Goal: Task Accomplishment & Management: Manage account settings

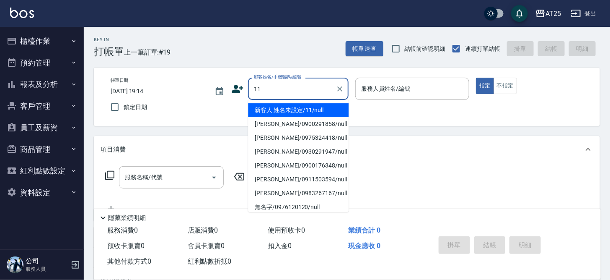
type input "新客人 姓名未設定/11/null"
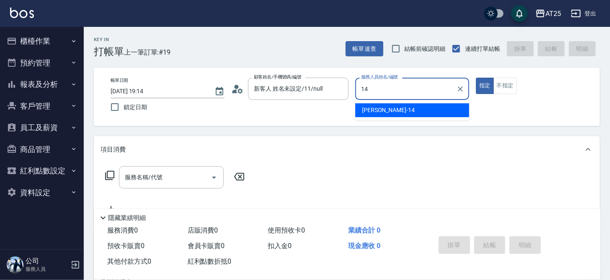
type input "[PERSON_NAME]-14"
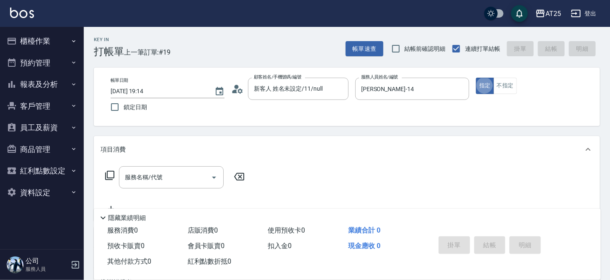
type button "true"
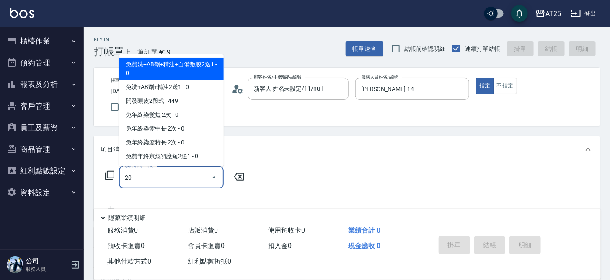
type input "201"
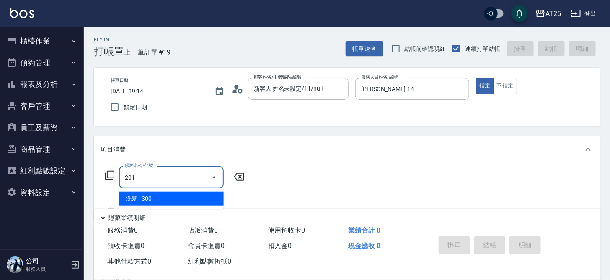
type input "30"
type input "洗髮(201)"
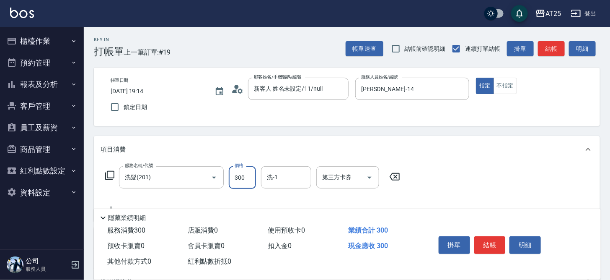
type input "4"
type input "0"
type input "40"
type input "400"
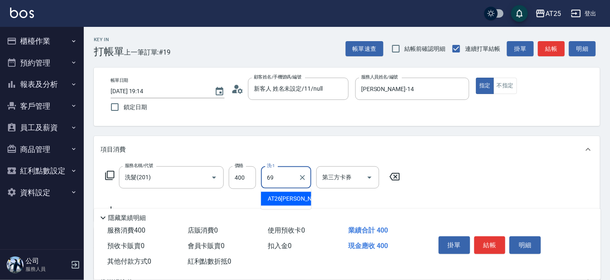
type input "小恩-69"
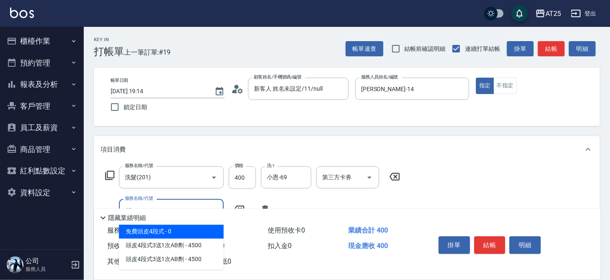
type input "401"
type input "70"
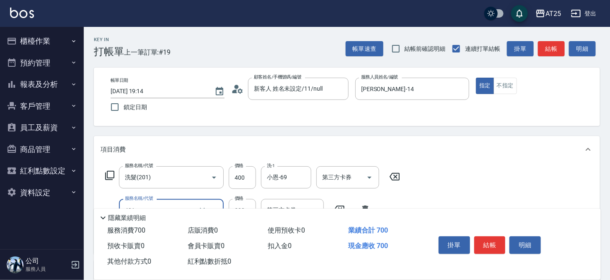
type input "剪髮(401)"
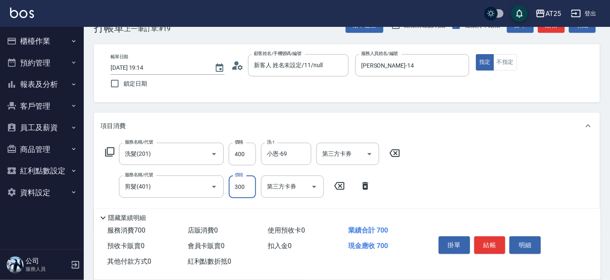
scroll to position [24, 0]
type input "40"
type input "80"
type input "400"
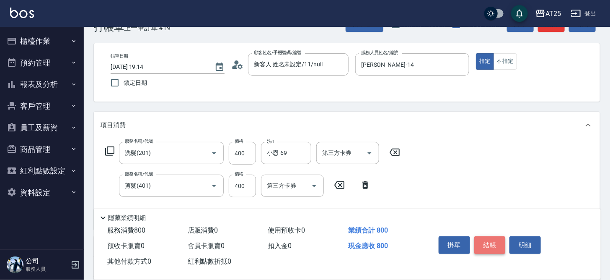
click at [500, 239] on button "結帳" at bounding box center [489, 245] width 31 height 18
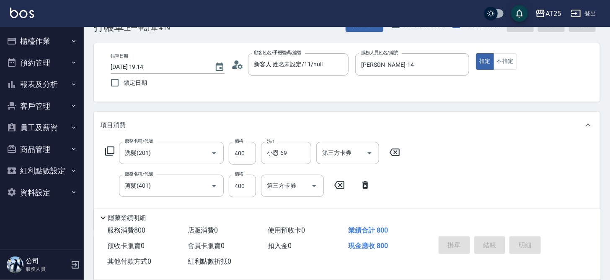
type input "0"
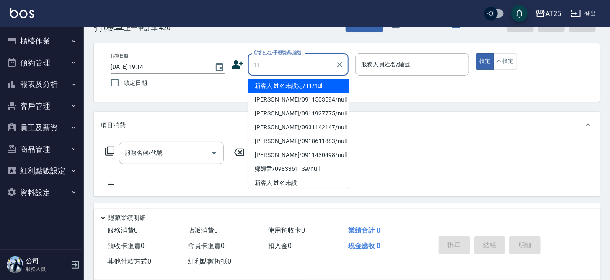
type input "新客人 姓名未設定/11/null"
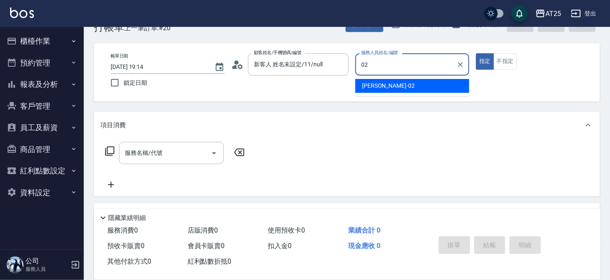
type input "Vivian-02"
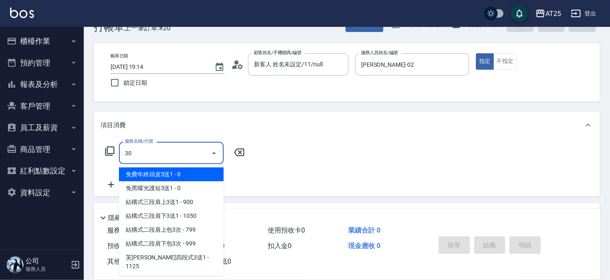
type input "301"
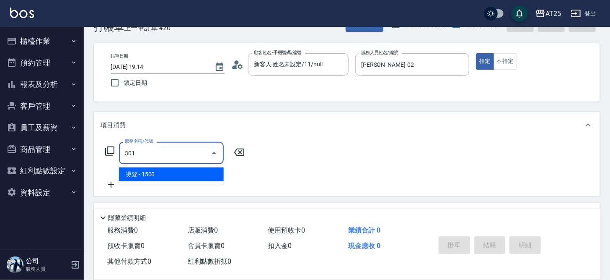
type input "150"
type input "燙髮(301)"
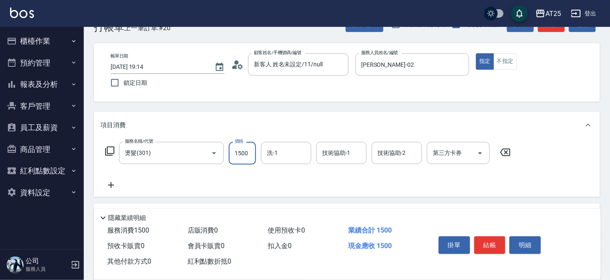
type input "2"
type input "0"
type input "20"
type input "200"
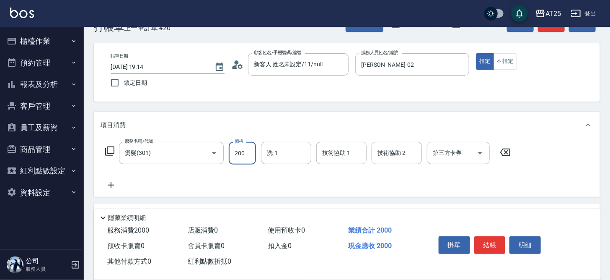
type input "200"
type input "2000"
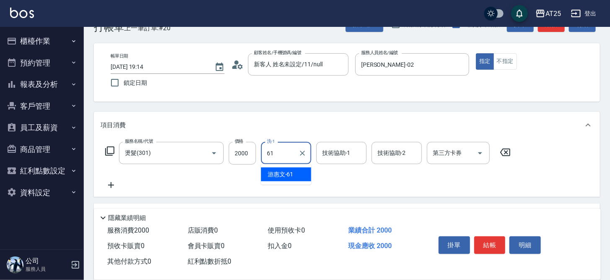
type input "游惠文-61"
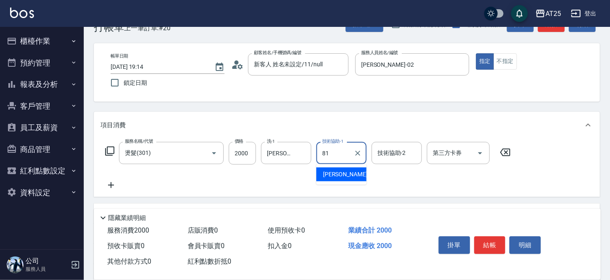
type input "小伶-81"
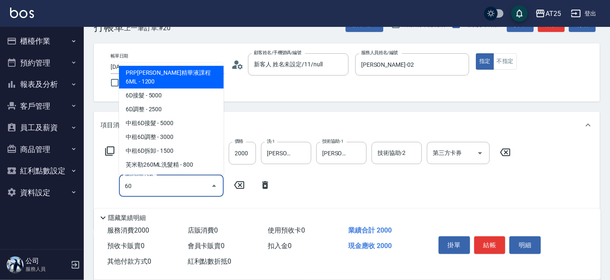
type input "601"
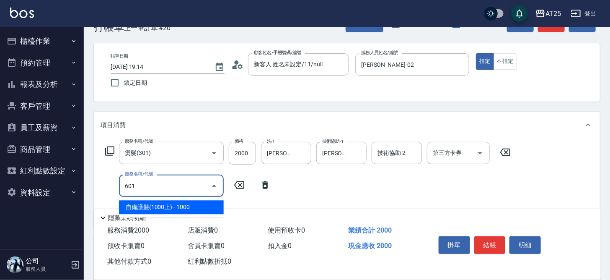
type input "300"
type input "自備護髮(1000上)(601)"
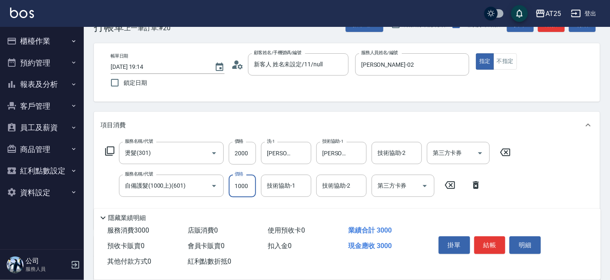
type input "200"
type input "12"
type input "210"
type input "120"
type input "320"
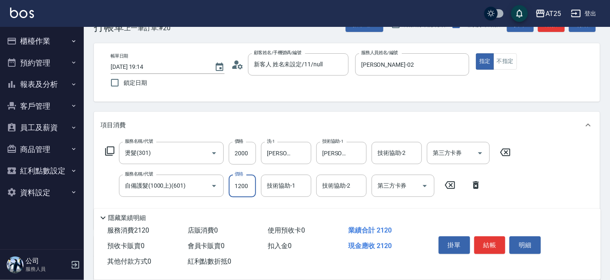
type input "1200"
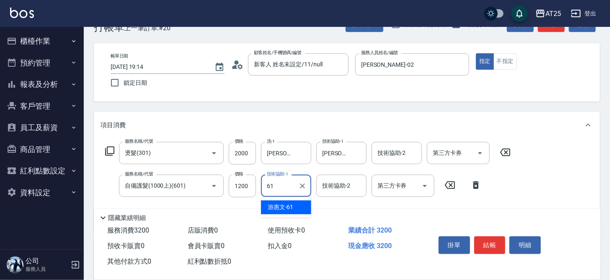
type input "游惠文-61"
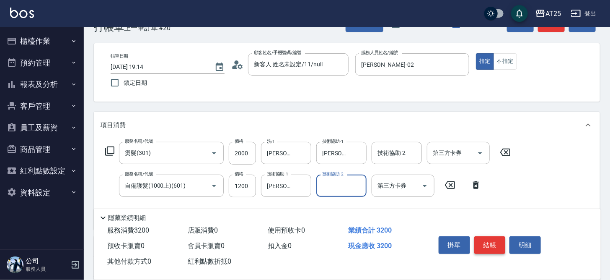
click at [490, 240] on button "結帳" at bounding box center [489, 245] width 31 height 18
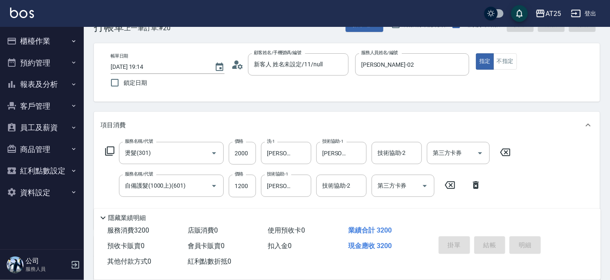
type input "2025/08/18 19:15"
type input "0"
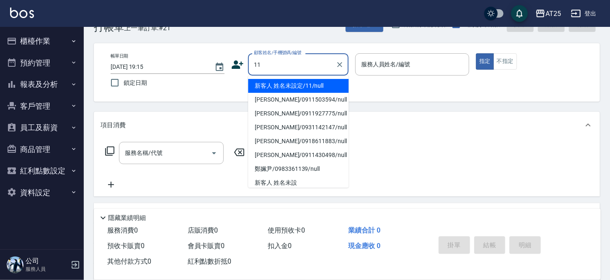
type input "新客人 姓名未設定/11/null"
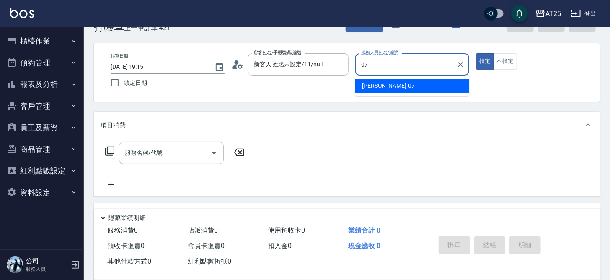
type input "Cooper-07"
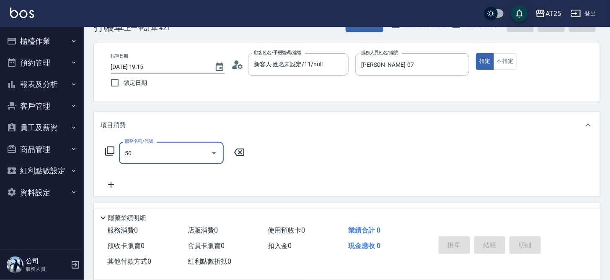
type input "501"
type input "100"
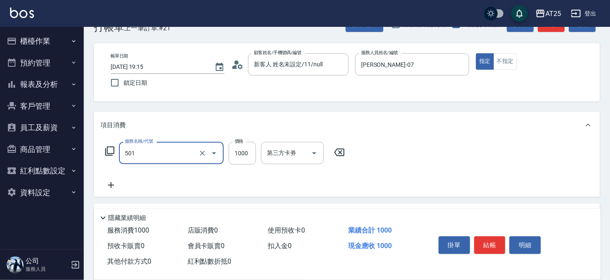
type input "染髮(501)"
type input "5"
type input "0"
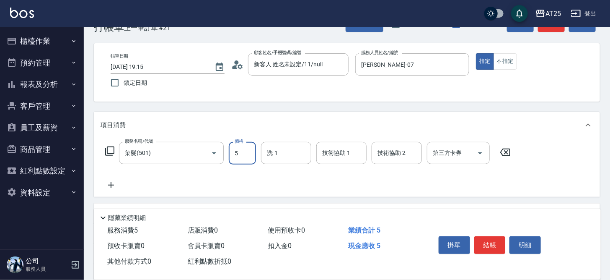
type input "50"
type input "500"
type input "5000"
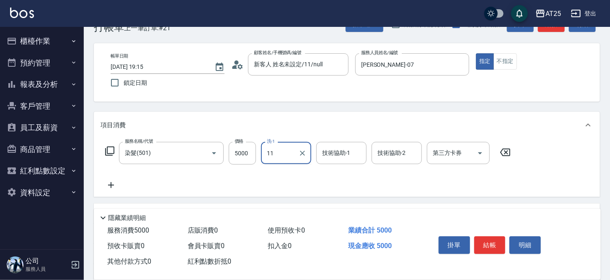
type input "11"
type input "小祐-117"
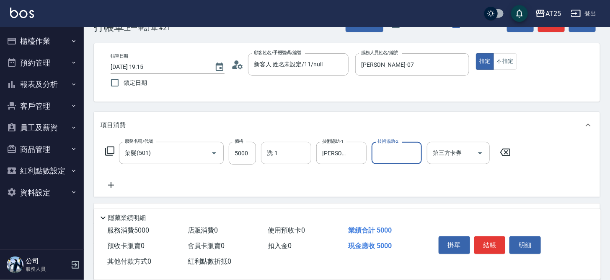
click at [286, 150] on input "洗-1" at bounding box center [286, 152] width 43 height 15
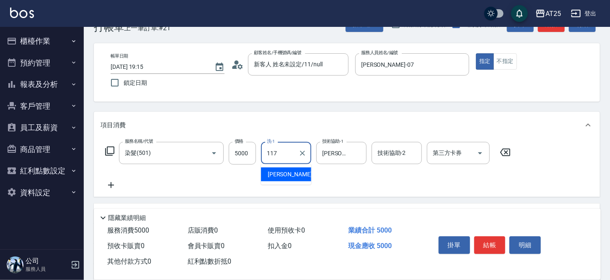
type input "小祐-117"
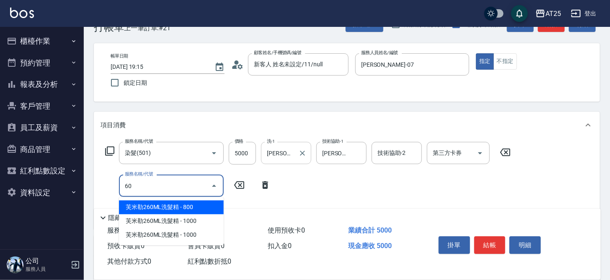
type input "601"
type input "600"
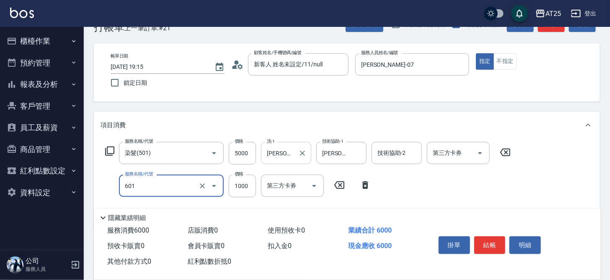
type input "自備護髮(1000上)(601)"
type input "5"
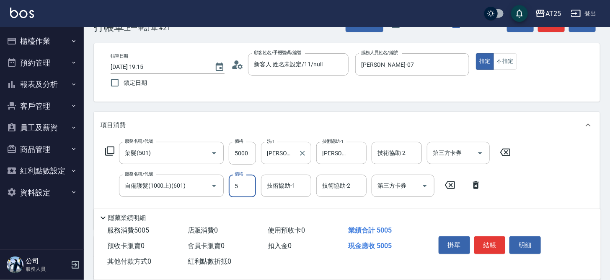
type input "500"
type input "50"
type input "550"
type input "500"
type input "1000"
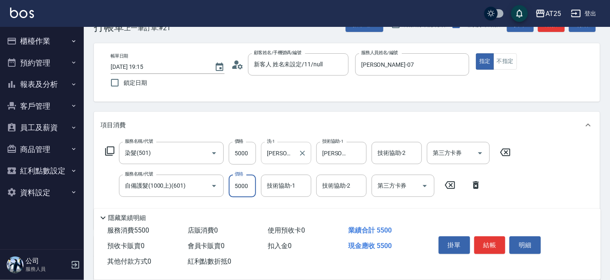
type input "5000"
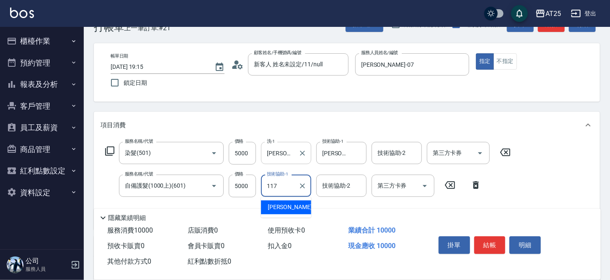
type input "小祐-117"
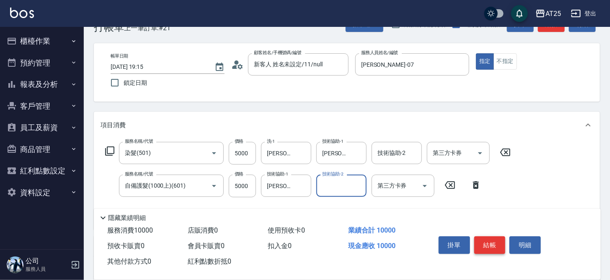
click at [491, 242] on button "結帳" at bounding box center [489, 245] width 31 height 18
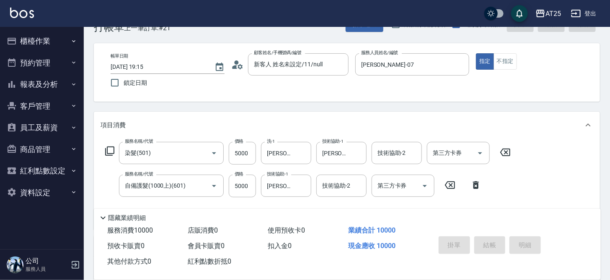
type input "0"
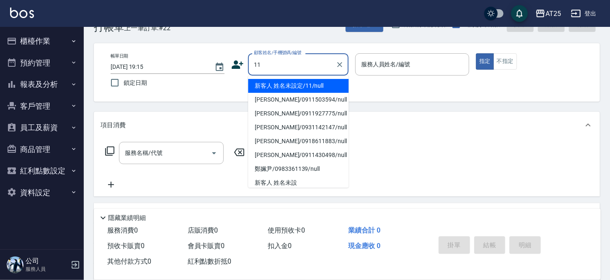
type input "新客人 姓名未設定/11/null"
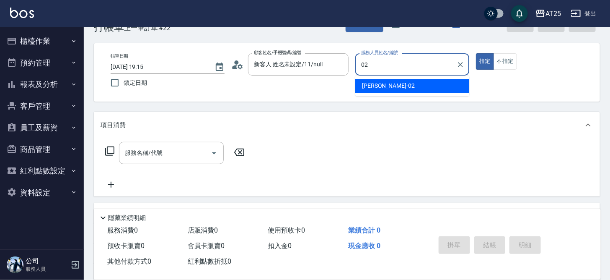
type input "Vivian-02"
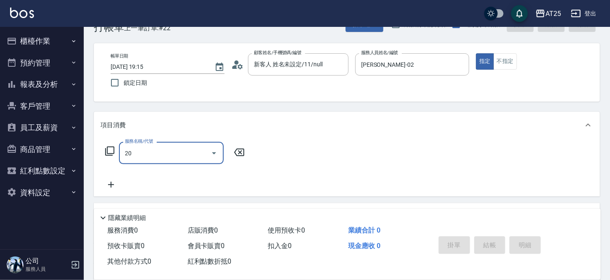
type input "201"
type input "30"
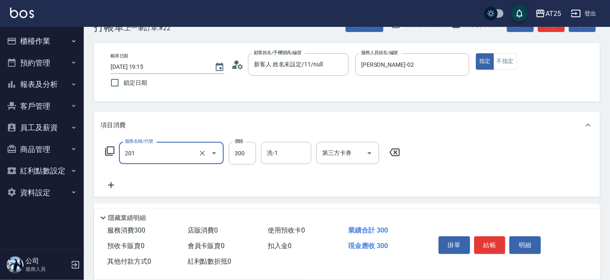
type input "洗髮(201)"
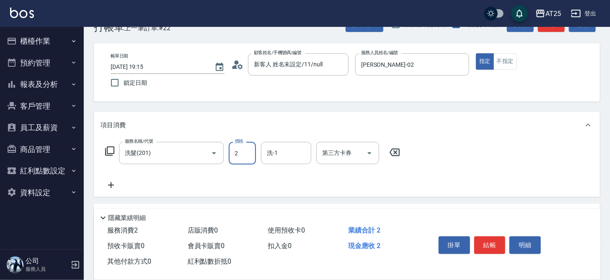
type input "0"
type input "25"
type input "20"
type input "250"
type input "6"
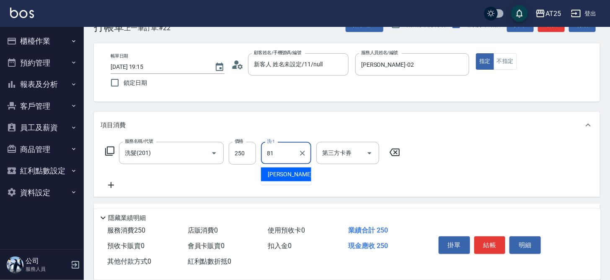
type input "小伶-81"
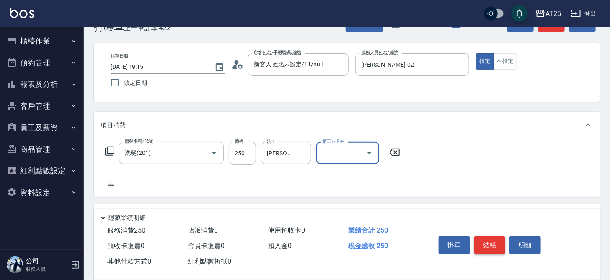
click at [493, 246] on button "結帳" at bounding box center [489, 245] width 31 height 18
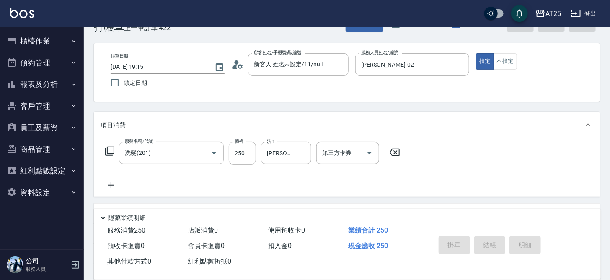
type input "2025/08/18 19:16"
type input "0"
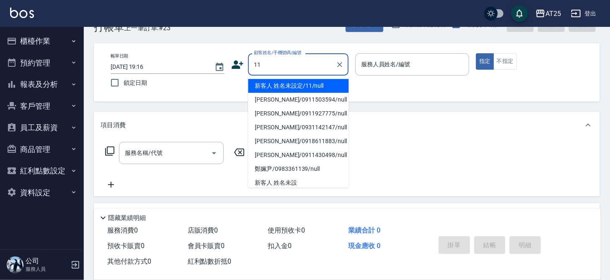
type input "新客人 姓名未設定/11/null"
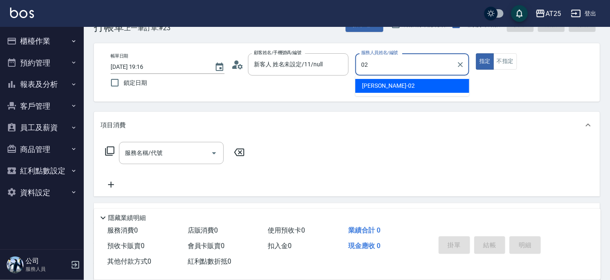
type input "Vivian-02"
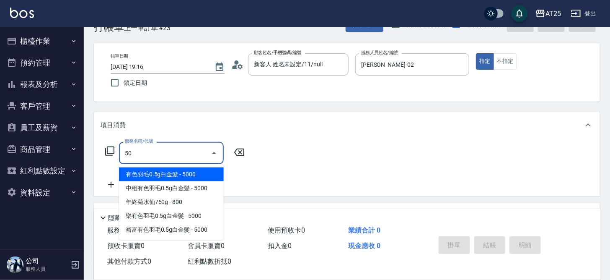
type input "501"
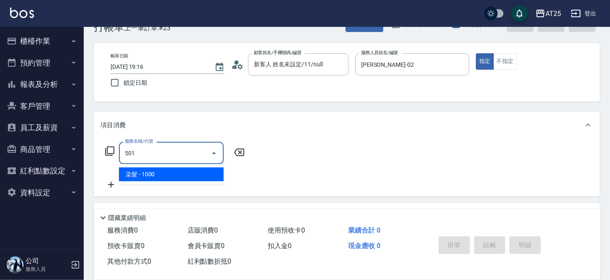
type input "100"
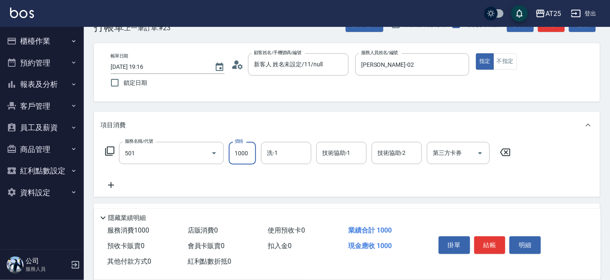
type input "染髮(501)"
type input "0"
type input "30"
type input "300"
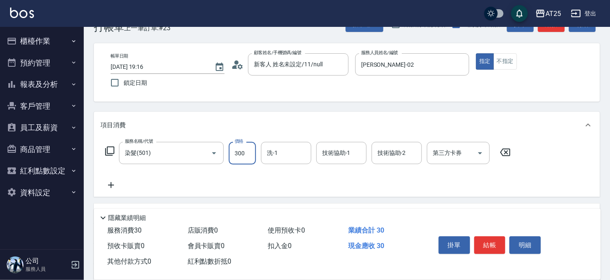
type input "300"
type input "3000"
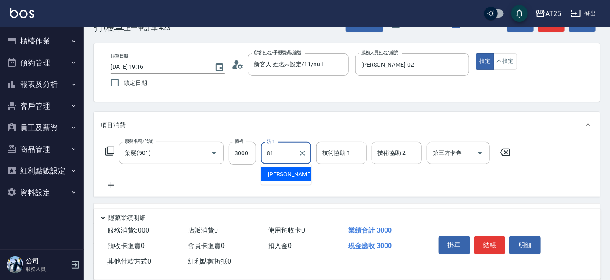
type input "小伶-81"
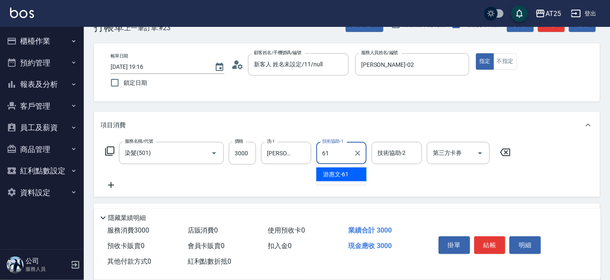
type input "游惠文-61"
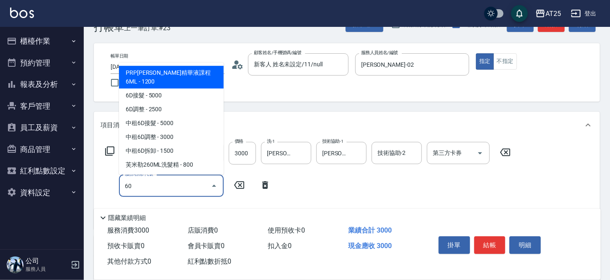
type input "601"
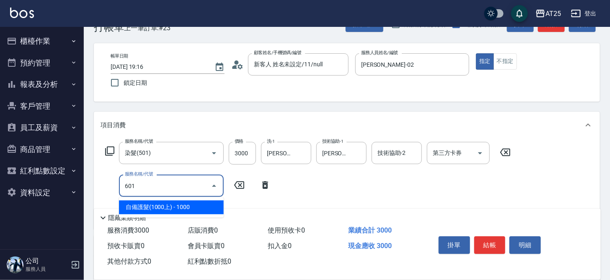
type input "400"
type input "自備護髮(1000上)(601)"
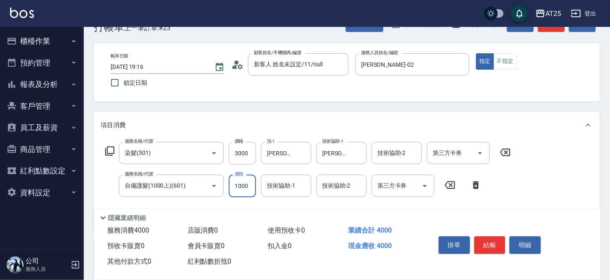
type input "300"
type input "0"
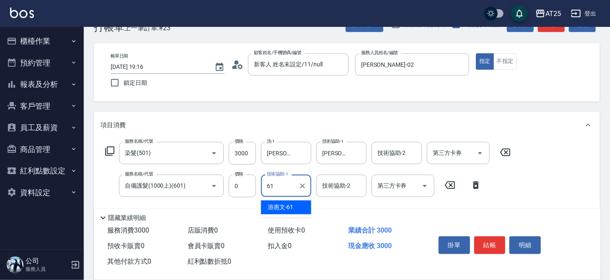
type input "游惠文-61"
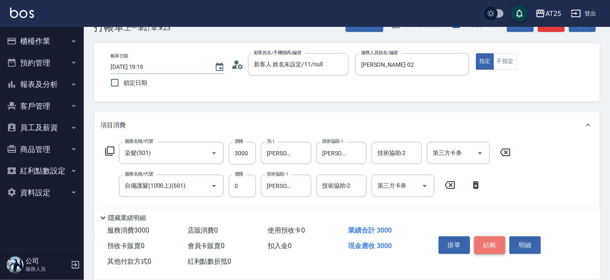
click at [488, 242] on button "結帳" at bounding box center [489, 245] width 31 height 18
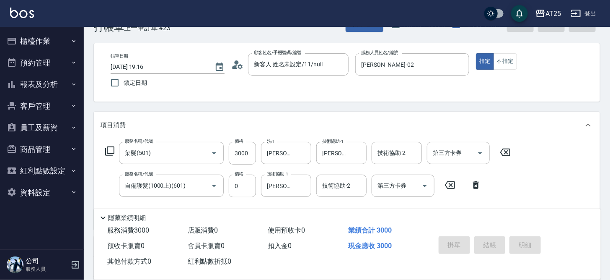
type input "0"
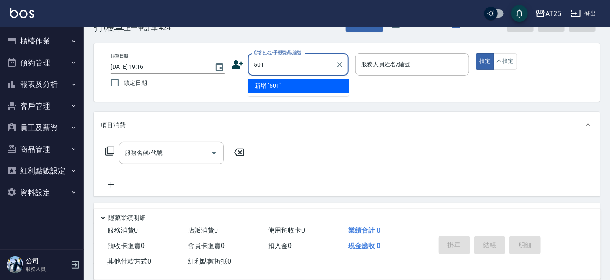
type input "501"
click at [476, 53] on button "指定" at bounding box center [485, 61] width 18 height 16
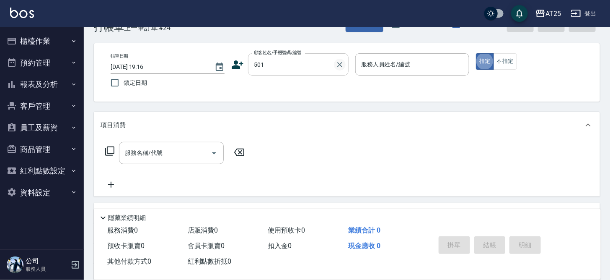
click at [339, 64] on icon "Clear" at bounding box center [340, 64] width 8 height 8
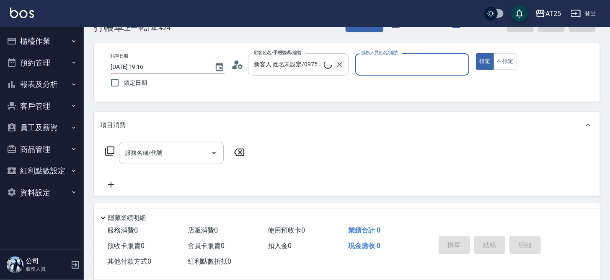
type input "新客人 姓名未設定/11/null"
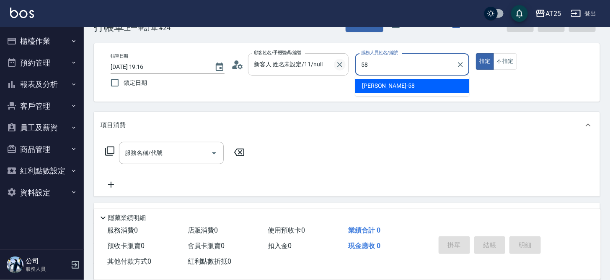
type input "小宇-58"
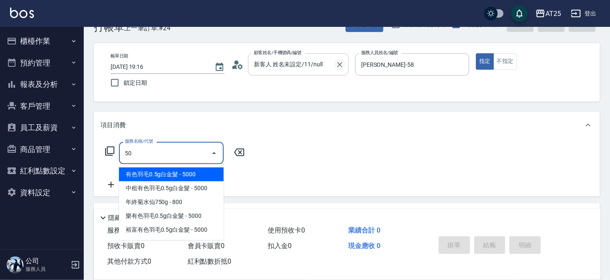
type input "501"
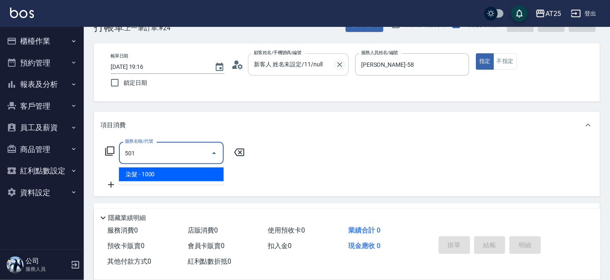
type input "100"
type input "染髮(501)"
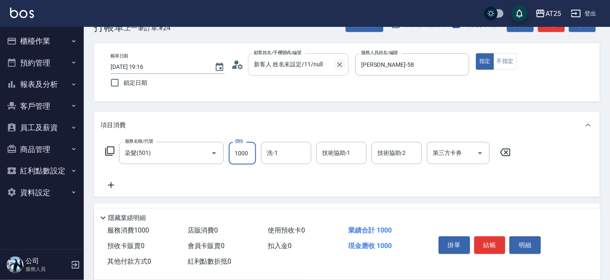
type input "0"
type input "24"
type input "20"
type input "248"
type input "240"
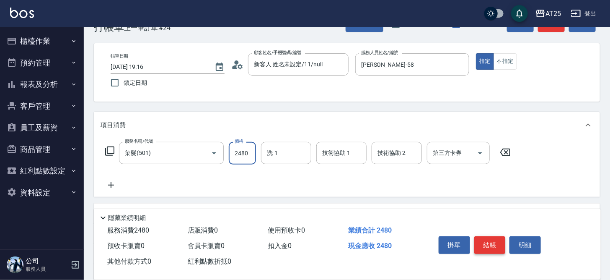
type input "2480"
click at [490, 238] on button "結帳" at bounding box center [489, 245] width 31 height 18
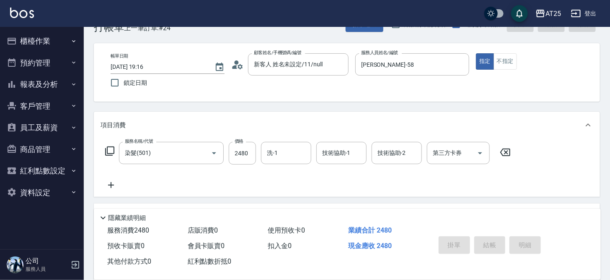
type input "2025/08/18 19:17"
type input "0"
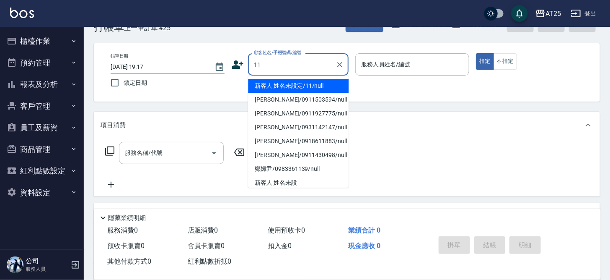
type input "新客人 姓名未設定/11/null"
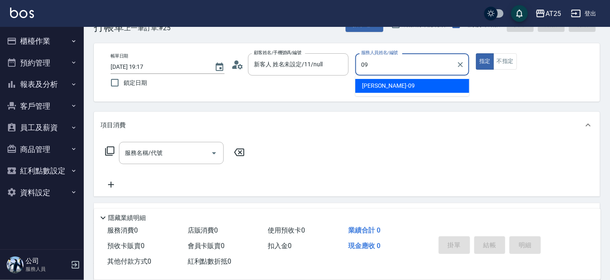
type input "Kevin-09"
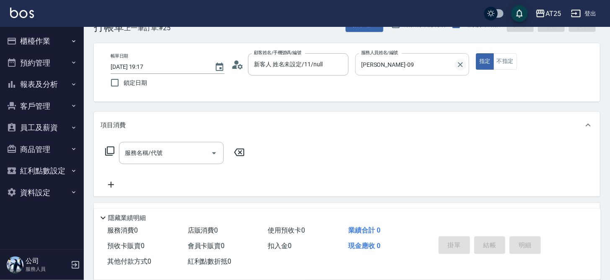
click at [462, 65] on icon "Clear" at bounding box center [460, 64] width 5 height 5
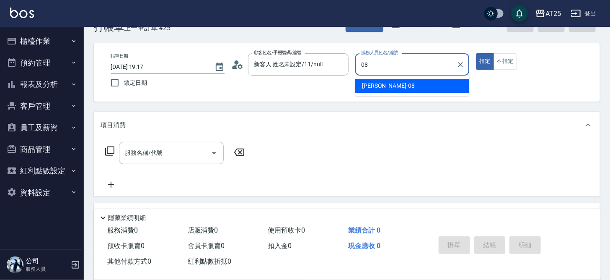
type input "Tony-08"
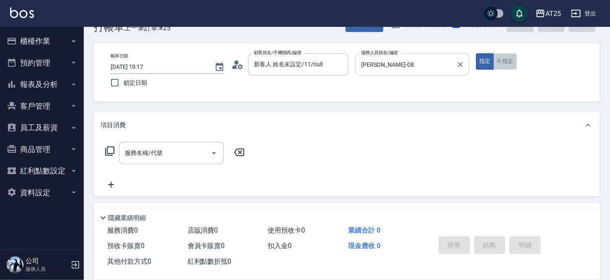
click at [503, 66] on button "不指定" at bounding box center [505, 61] width 23 height 16
type button "false"
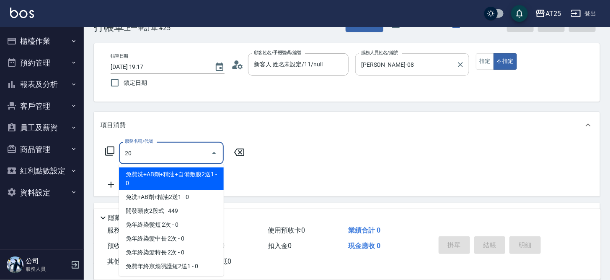
type input "201"
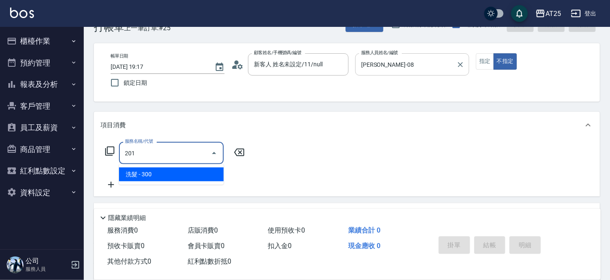
type input "30"
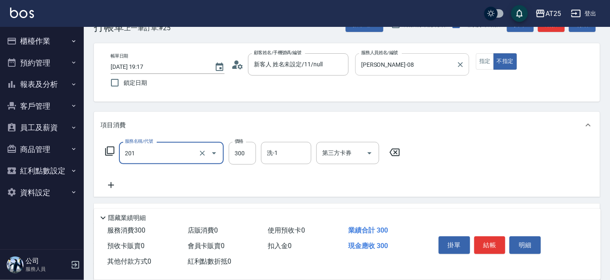
type input "洗髮(201)"
type input "0"
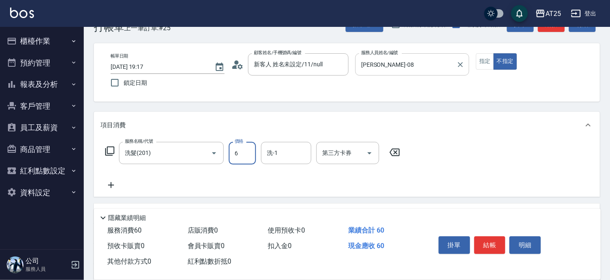
type input "60"
type input "600"
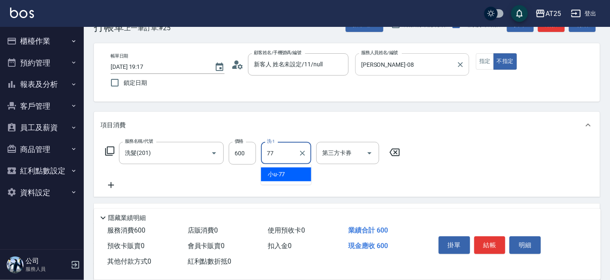
type input "小u-77"
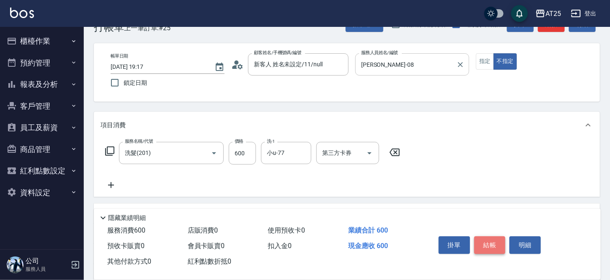
click at [482, 238] on button "結帳" at bounding box center [489, 245] width 31 height 18
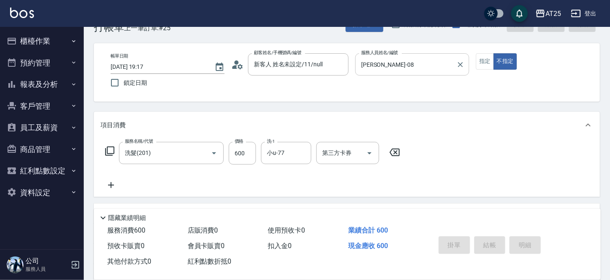
type input "0"
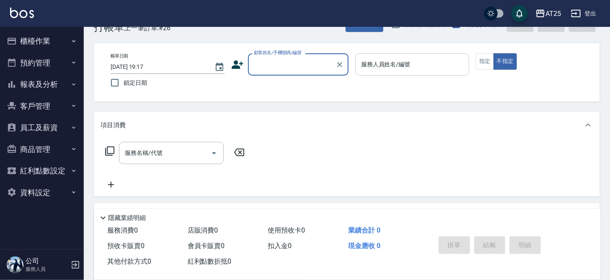
click at [62, 28] on ul "櫃檯作業 打帳單 帳單列表 掛單列表 現金收支登錄 高階收支登錄 材料自購登錄 每日結帳 排班表 現場電腦打卡 預約管理 預約管理 單日預約紀錄 單週預約紀錄…" at bounding box center [41, 116] width 77 height 179
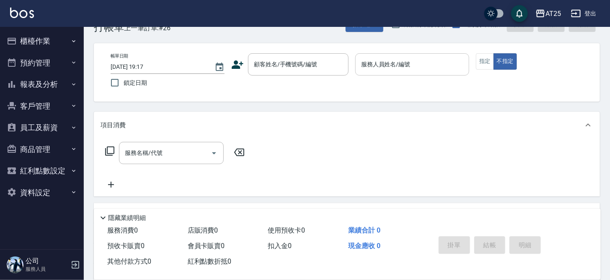
click at [57, 45] on button "櫃檯作業" at bounding box center [41, 41] width 77 height 22
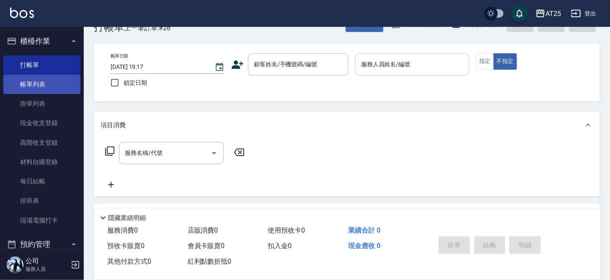
click at [51, 82] on link "帳單列表" at bounding box center [41, 84] width 77 height 19
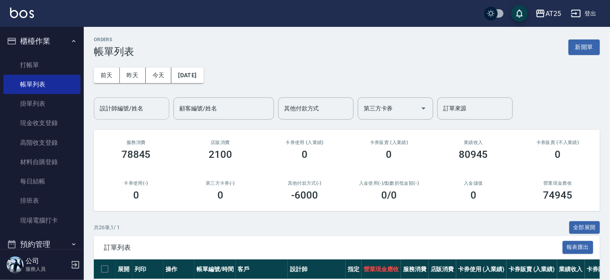
click at [147, 106] on input "設計師編號/姓名" at bounding box center [132, 108] width 68 height 15
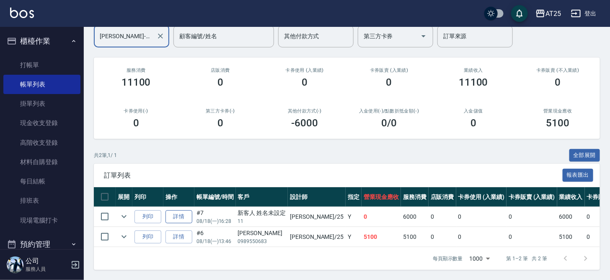
type input "Evan-25"
click at [188, 210] on link "詳情" at bounding box center [179, 216] width 27 height 13
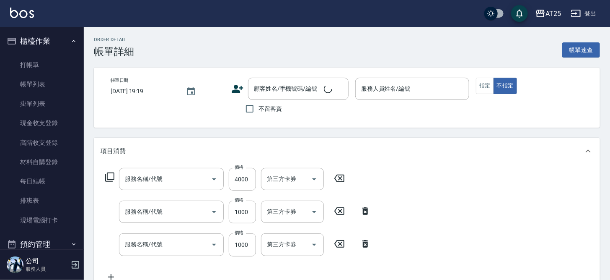
type input "2025/08/18 16:28"
type input "Evan-25"
type input "0"
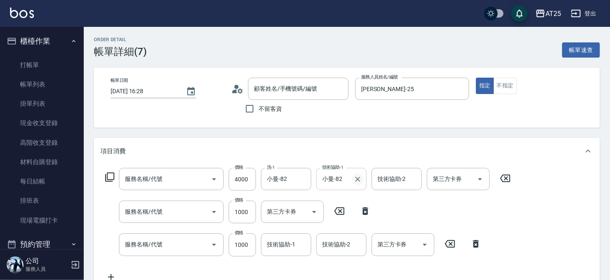
type input "新客人 姓名未設定/11/null"
type input "染髮(501)"
type input "自備敷膜(114)"
type input "自備護髮(1000上)(601)"
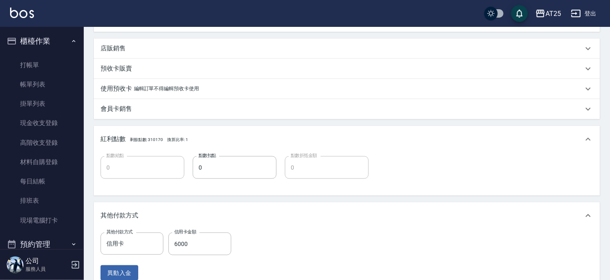
scroll to position [379, 0]
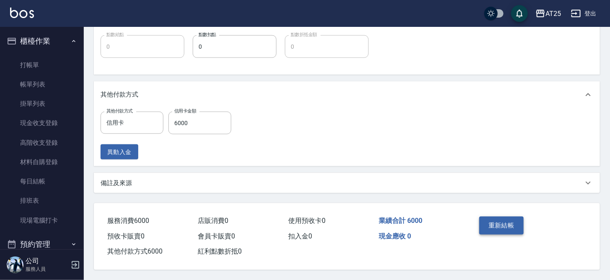
click at [496, 220] on button "重新結帳" at bounding box center [501, 225] width 44 height 18
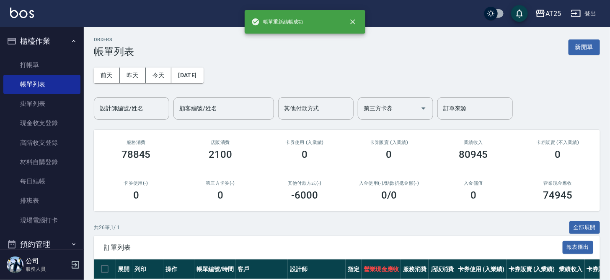
click at [112, 64] on div "前天 昨天 今天 2025/08/18 設計師編號/姓名 設計師編號/姓名 顧客編號/姓名 顧客編號/姓名 其他付款方式 其他付款方式 第三方卡券 第三方卡券…" at bounding box center [347, 88] width 506 height 62
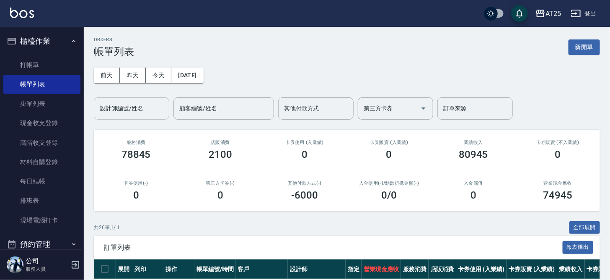
click at [138, 109] on input "設計師編號/姓名" at bounding box center [132, 108] width 68 height 15
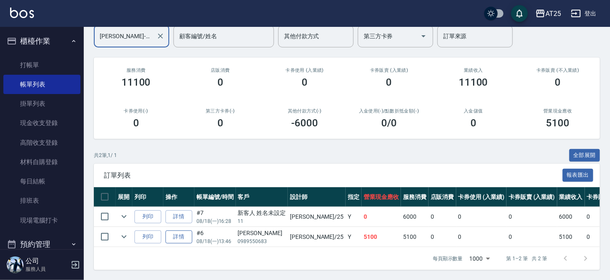
type input "Evan-25"
click at [184, 230] on link "詳情" at bounding box center [179, 236] width 27 height 13
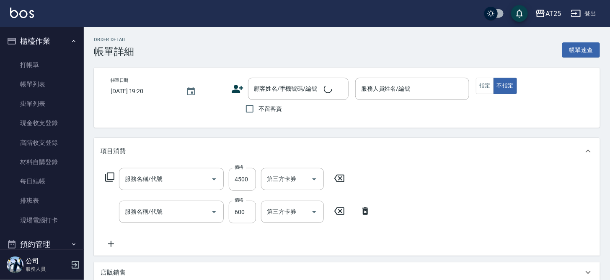
type input "2025/08/18 13:46"
type input "Evan-25"
type input "510"
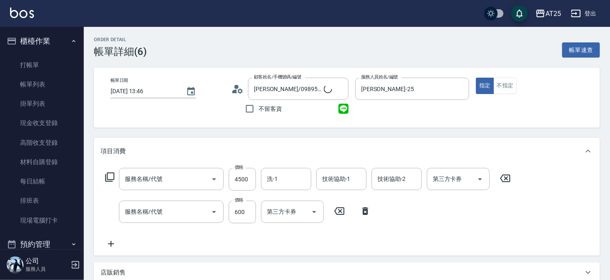
type input "林柏青/0989550683/null"
type input "燙髮(301)"
type input "自備護髮(1000上)(601)"
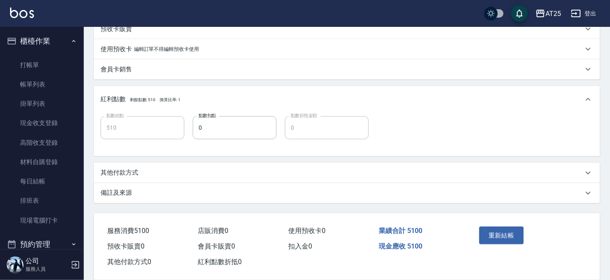
scroll to position [275, 0]
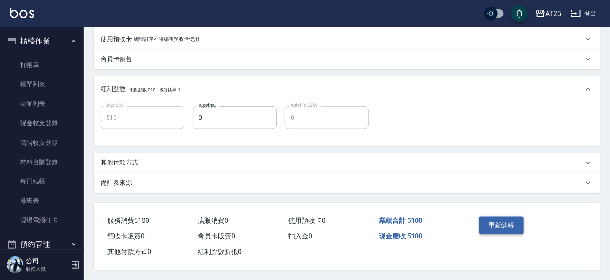
click at [512, 218] on button "重新結帳" at bounding box center [501, 225] width 44 height 18
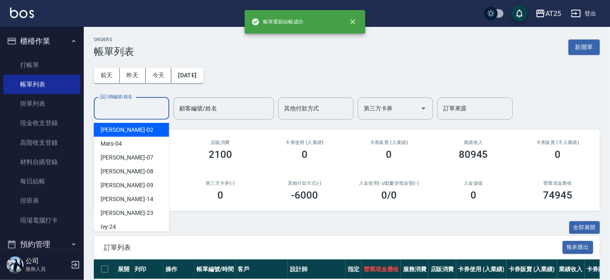
click at [147, 109] on input "設計師編號/姓名" at bounding box center [132, 108] width 68 height 15
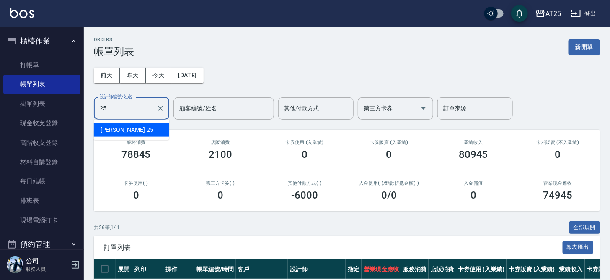
type input "Evan-25"
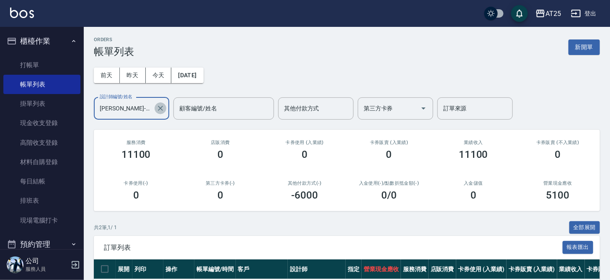
click at [163, 108] on icon "Clear" at bounding box center [160, 108] width 8 height 8
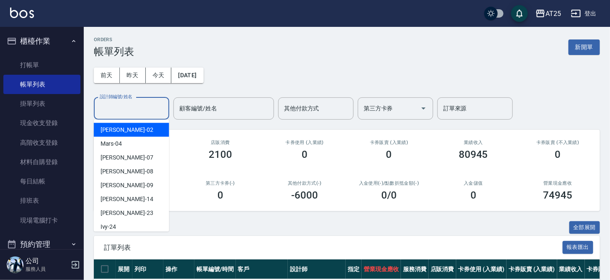
click at [249, 57] on div "前天 昨天 今天 2025/08/18 設計師編號/姓名 設計師編號/姓名 顧客編號/姓名 顧客編號/姓名 其他付款方式 其他付款方式 第三方卡券 第三方卡券…" at bounding box center [347, 88] width 506 height 62
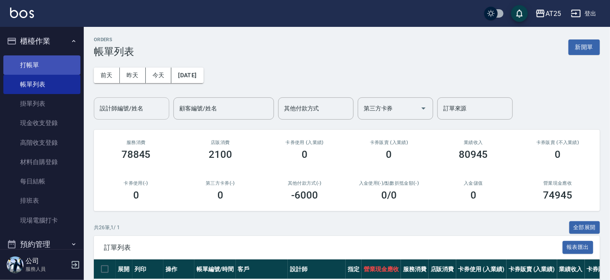
click at [44, 63] on link "打帳單" at bounding box center [41, 64] width 77 height 19
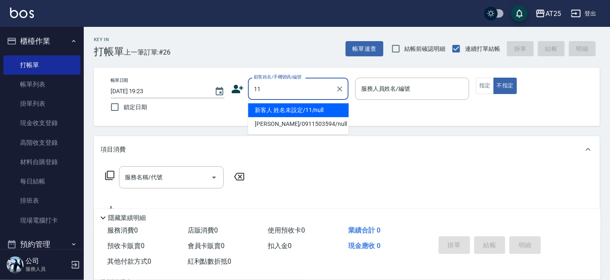
type input "新客人 姓名未設定/11/null"
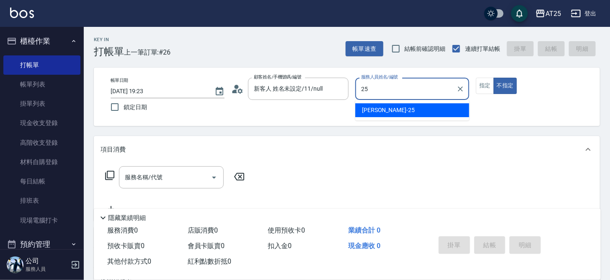
type input "Evan-25"
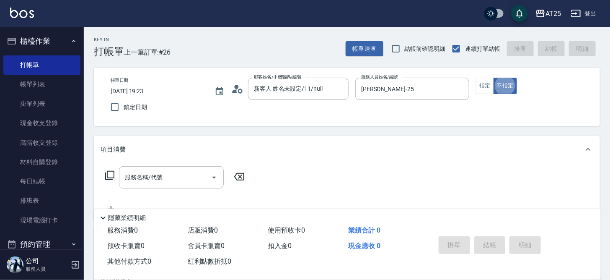
type button "false"
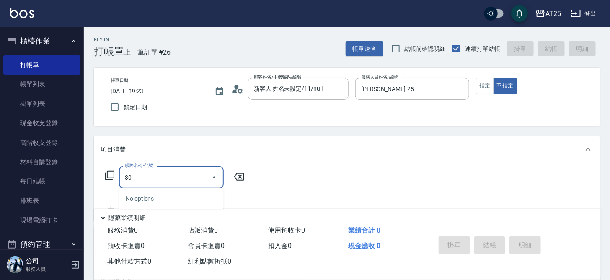
type input "301"
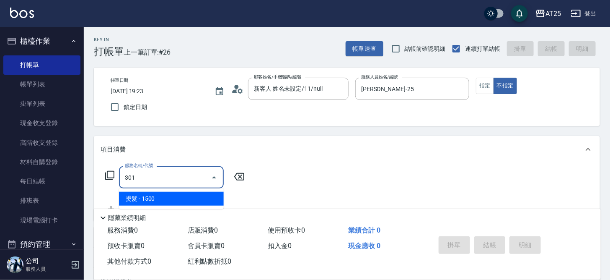
type input "150"
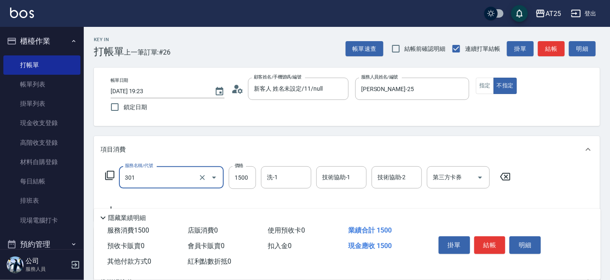
type input "燙髮(301)"
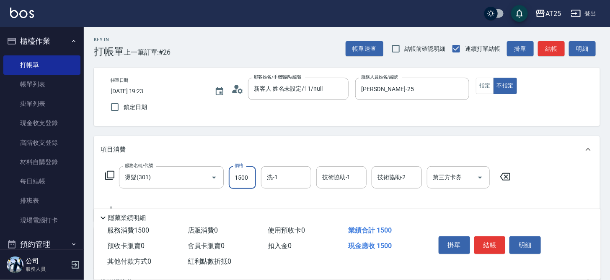
type input "0"
type input "35"
type input "30"
type input "350"
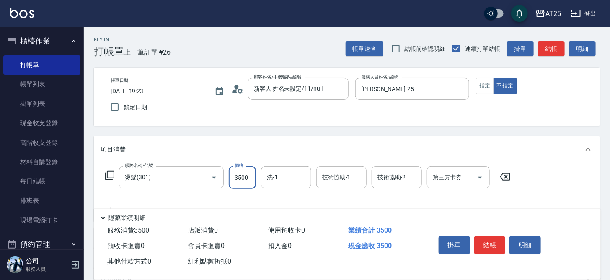
type input "3500"
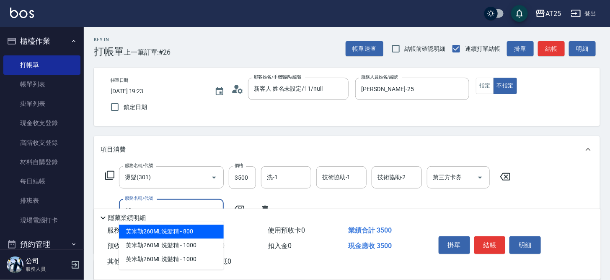
type input "601"
type input "450"
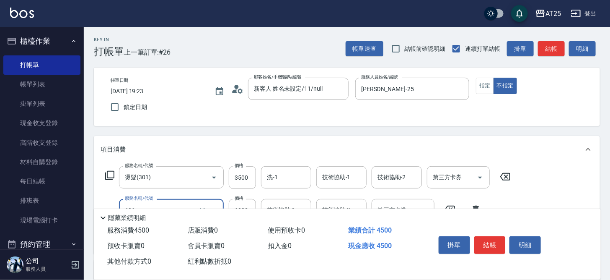
type input "自備護髮(1000上)(601)"
type input "350"
type input "20"
type input "370"
type input "200"
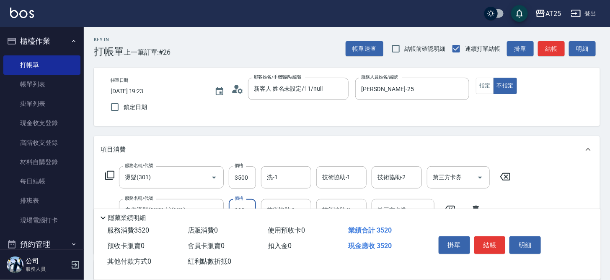
type input "550"
type input "2000"
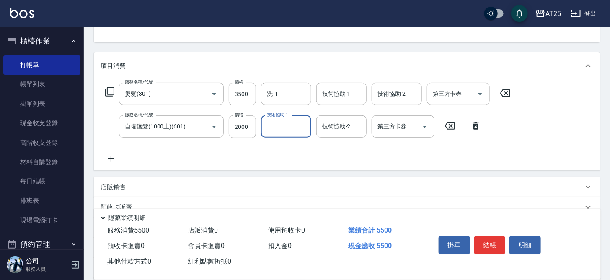
scroll to position [168, 0]
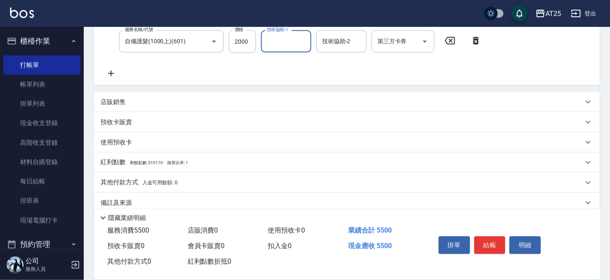
click at [213, 183] on div "其他付款方式 入金可用餘額: 0" at bounding box center [342, 182] width 483 height 9
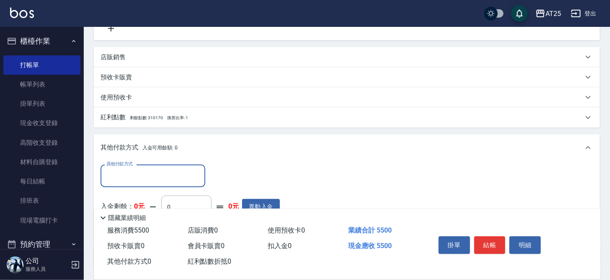
scroll to position [214, 0]
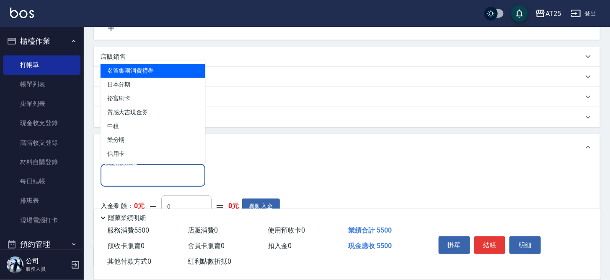
click at [144, 178] on input "其他付款方式" at bounding box center [152, 175] width 97 height 15
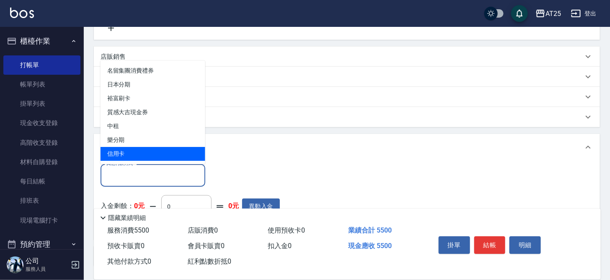
click at [130, 157] on span "信用卡" at bounding box center [153, 154] width 105 height 14
type input "信用卡"
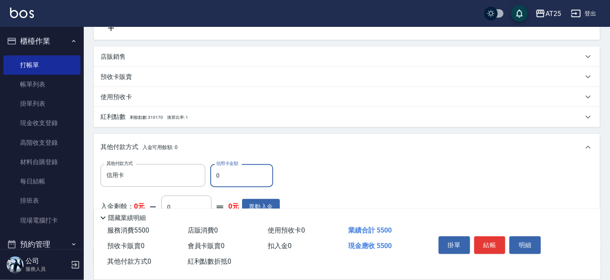
click at [239, 174] on input "0" at bounding box center [241, 175] width 63 height 23
click at [239, 175] on input "0" at bounding box center [241, 175] width 63 height 23
type input "540"
type input "55"
type input "490"
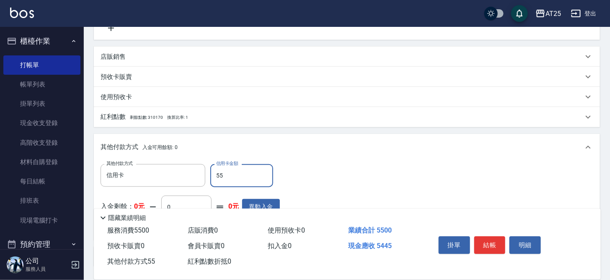
type input "550"
type input "0"
type input "5500"
click at [496, 241] on button "結帳" at bounding box center [489, 245] width 31 height 18
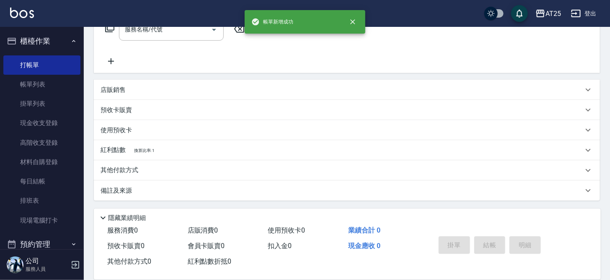
scroll to position [0, 0]
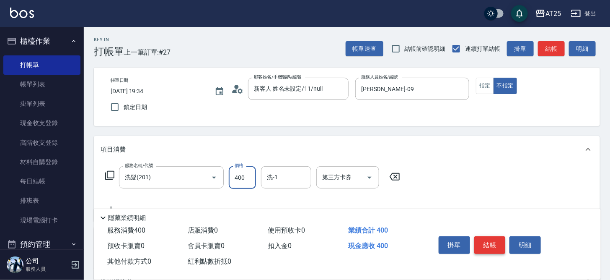
click at [494, 243] on button "結帳" at bounding box center [489, 245] width 31 height 18
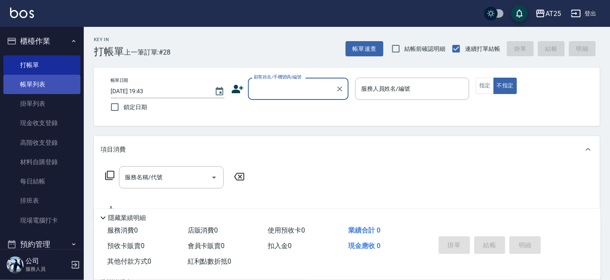
click at [49, 82] on link "帳單列表" at bounding box center [41, 84] width 77 height 19
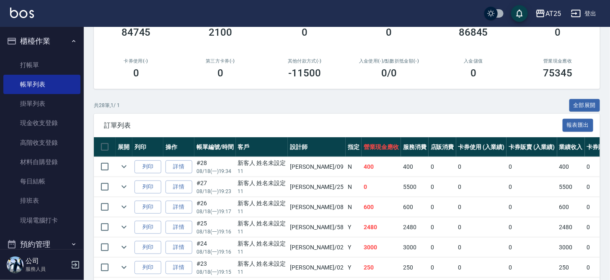
scroll to position [206, 0]
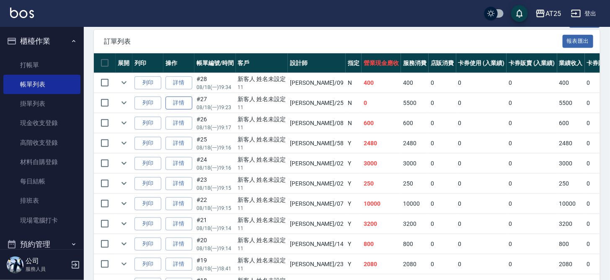
click at [178, 102] on link "詳情" at bounding box center [179, 102] width 27 height 13
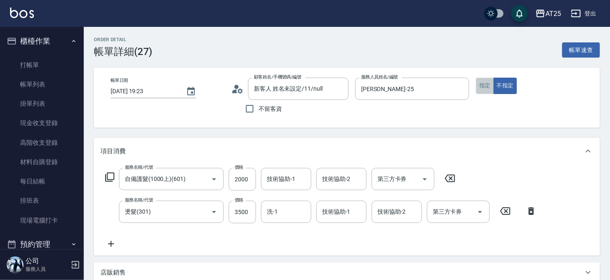
click at [479, 85] on button "指定" at bounding box center [485, 86] width 18 height 16
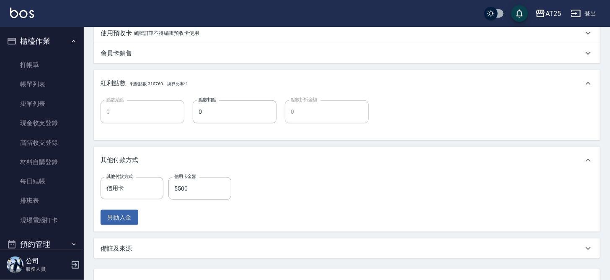
scroll to position [347, 0]
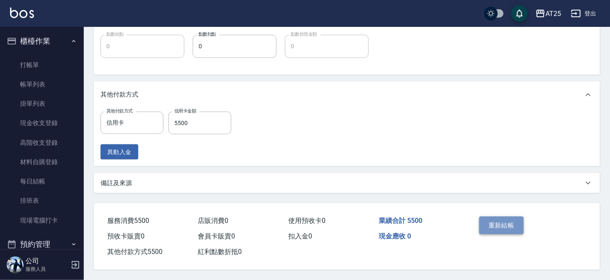
click at [493, 231] on button "重新結帳" at bounding box center [501, 225] width 44 height 18
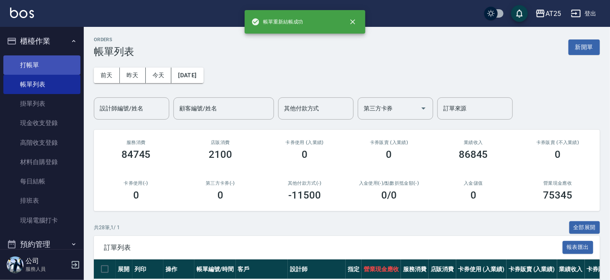
click at [40, 63] on link "打帳單" at bounding box center [41, 64] width 77 height 19
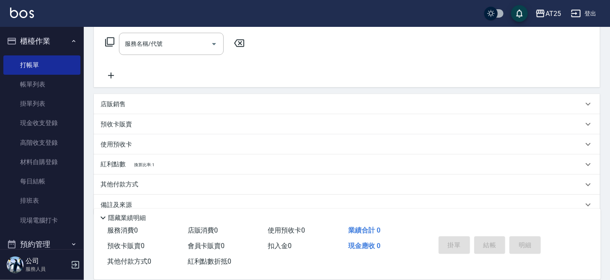
scroll to position [147, 0]
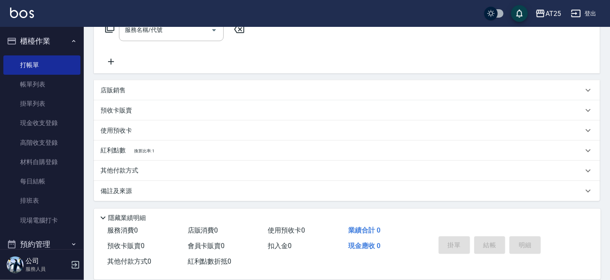
click at [120, 86] on p "店販銷售" at bounding box center [113, 90] width 25 height 9
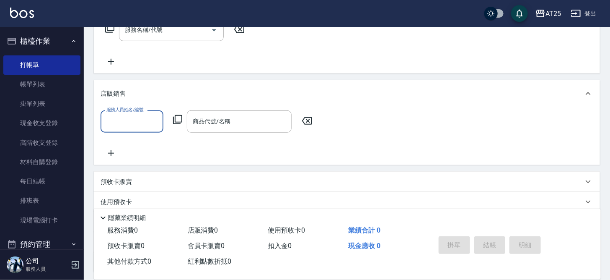
scroll to position [0, 0]
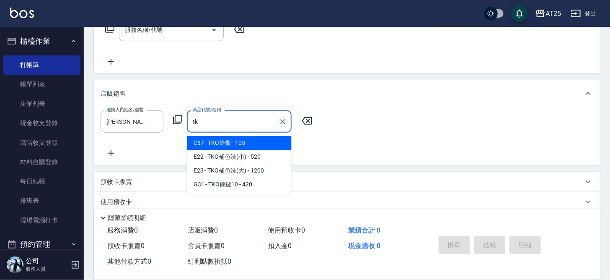
click at [281, 118] on icon "Clear" at bounding box center [283, 121] width 8 height 8
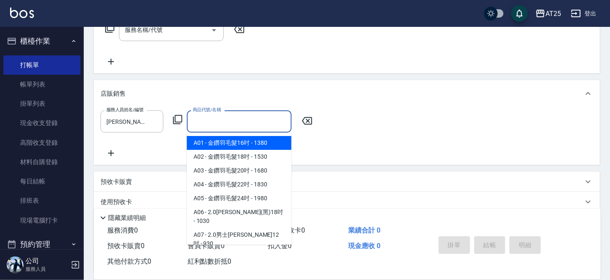
click at [308, 124] on icon at bounding box center [307, 121] width 10 height 8
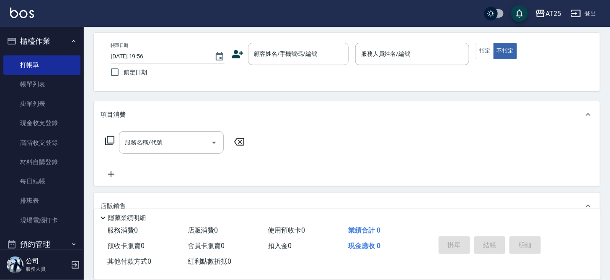
scroll to position [14, 0]
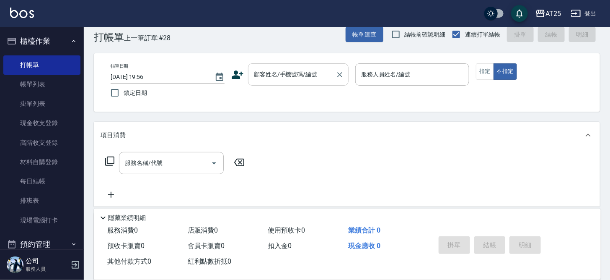
click at [282, 80] on input "顧客姓名/手機號碼/編號" at bounding box center [292, 74] width 80 height 15
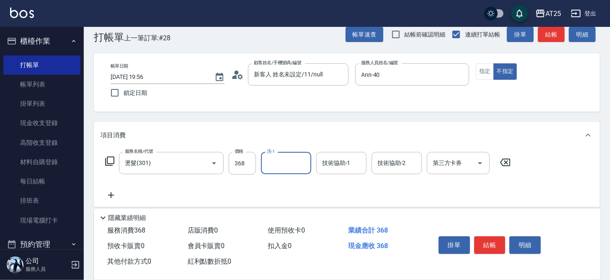
click at [256, 163] on div "服務名稱/代號 燙髮(301) 服務名稱/代號 價格 368 價格 洗-1 洗-1 技術協助-1 技術協助-1 技術協助-2 技術協助-2 第三方卡券 第三方…" at bounding box center [308, 163] width 415 height 23
click at [250, 160] on input "368" at bounding box center [242, 163] width 27 height 23
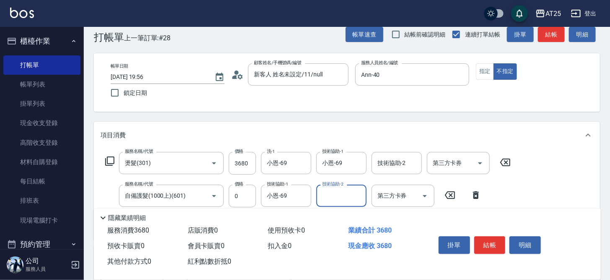
scroll to position [0, 0]
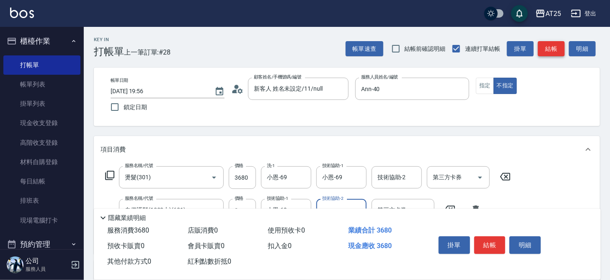
click at [555, 43] on button "結帳" at bounding box center [551, 49] width 27 height 16
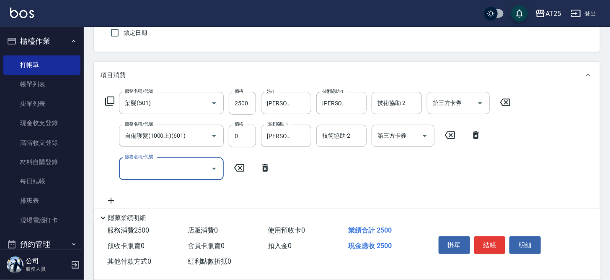
scroll to position [75, 0]
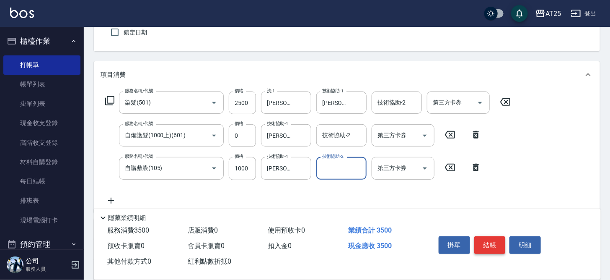
click at [493, 243] on button "結帳" at bounding box center [489, 245] width 31 height 18
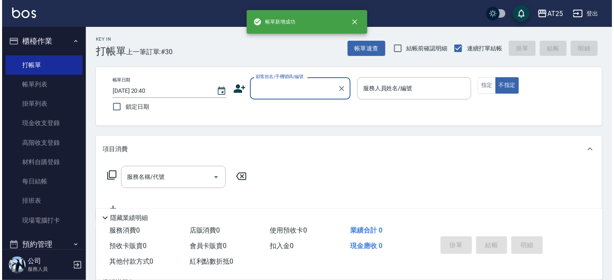
scroll to position [0, 0]
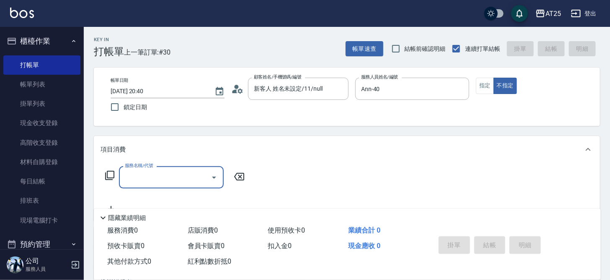
click at [110, 175] on icon at bounding box center [110, 175] width 10 height 10
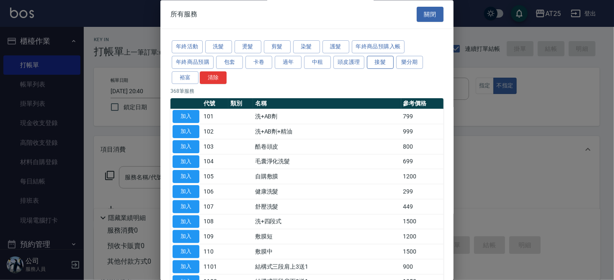
click at [372, 60] on button "接髮" at bounding box center [380, 62] width 27 height 13
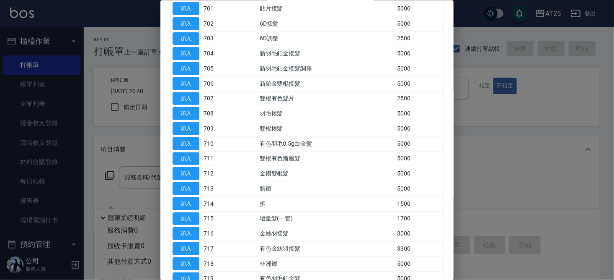
scroll to position [153, 0]
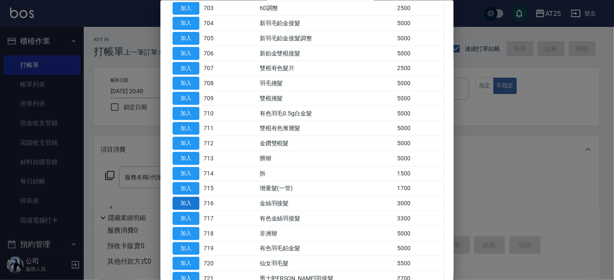
click at [188, 200] on button "加入" at bounding box center [186, 203] width 27 height 13
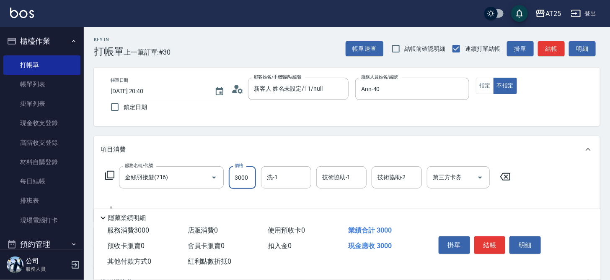
click at [245, 179] on input "3000" at bounding box center [242, 177] width 27 height 23
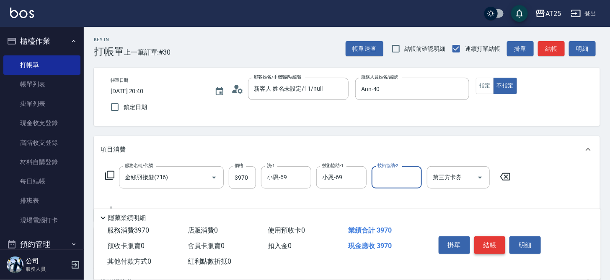
click at [482, 241] on button "結帳" at bounding box center [489, 245] width 31 height 18
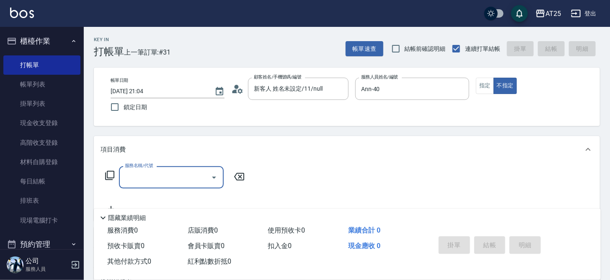
click at [106, 175] on icon at bounding box center [110, 175] width 10 height 10
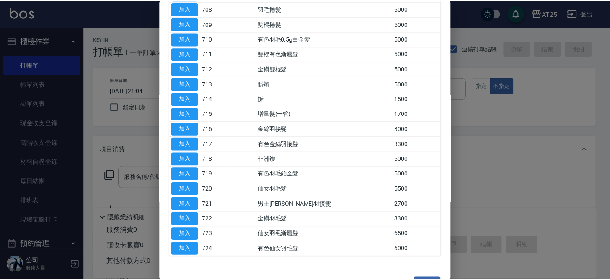
scroll to position [228, 0]
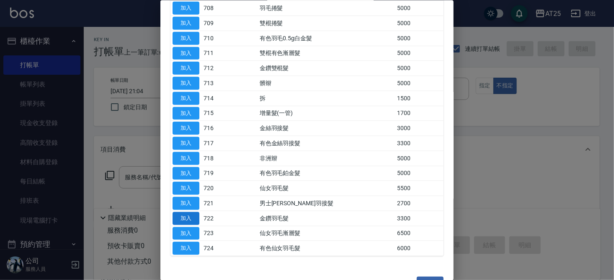
click at [190, 215] on button "加入" at bounding box center [186, 217] width 27 height 13
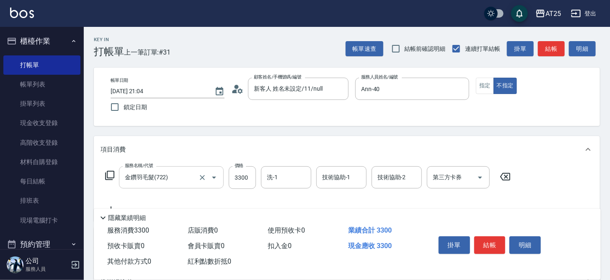
click at [172, 176] on input "金鑽羽毛髮(722)" at bounding box center [160, 177] width 74 height 15
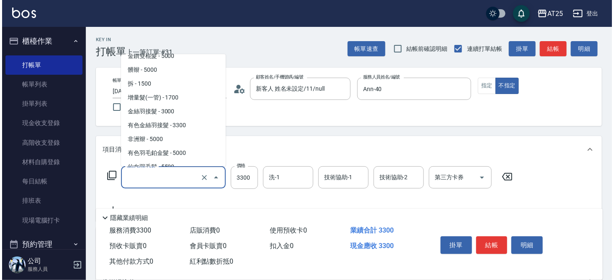
scroll to position [3, 0]
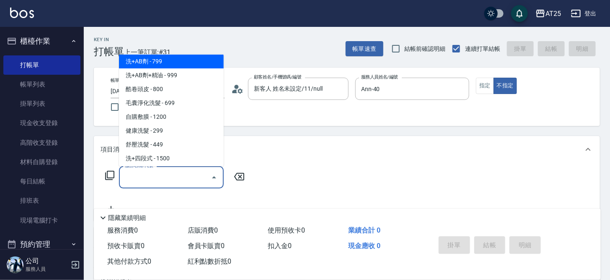
click at [108, 174] on icon at bounding box center [110, 175] width 10 height 10
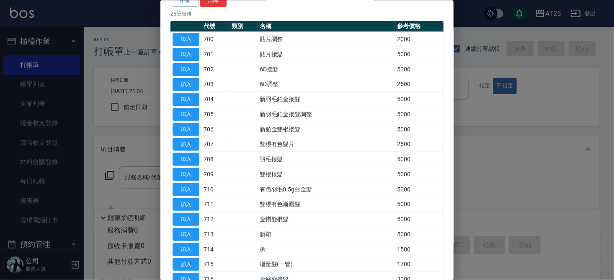
scroll to position [78, 0]
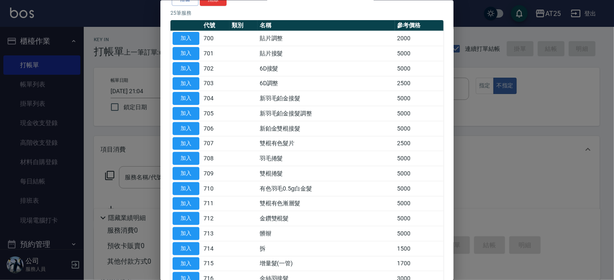
drag, startPoint x: 459, startPoint y: 100, endPoint x: 459, endPoint y: 104, distance: 4.6
click at [459, 104] on div at bounding box center [307, 140] width 614 height 280
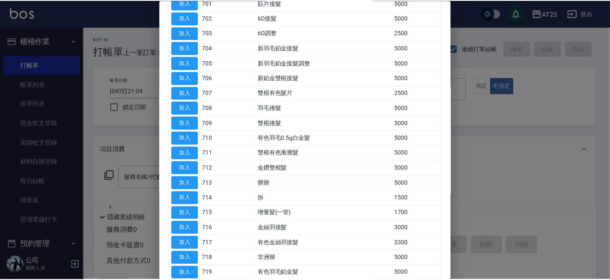
scroll to position [132, 0]
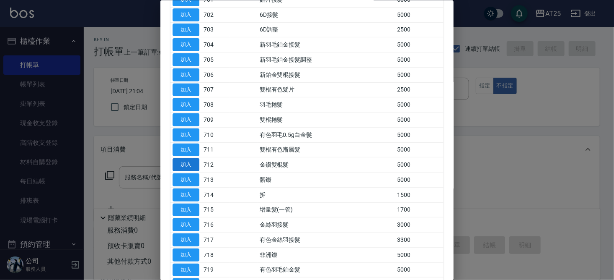
click at [189, 161] on button "加入" at bounding box center [186, 164] width 27 height 13
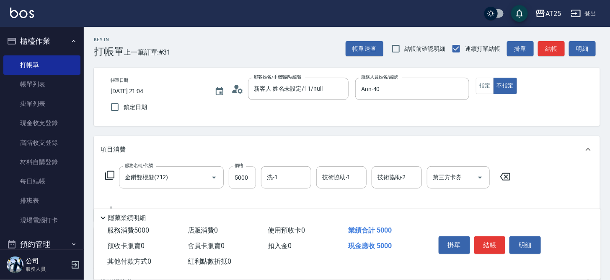
click at [250, 179] on input "5000" at bounding box center [242, 177] width 27 height 23
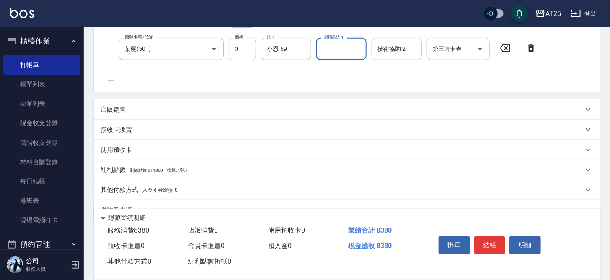
scroll to position [181, 0]
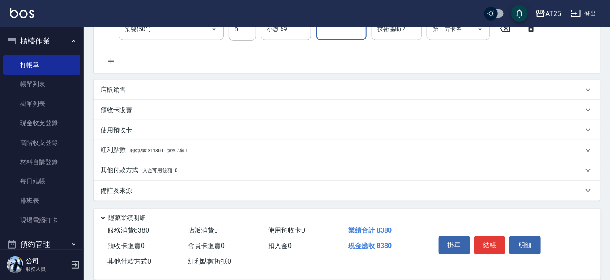
click at [203, 171] on div "其他付款方式 入金可用餘額: 0" at bounding box center [342, 170] width 483 height 9
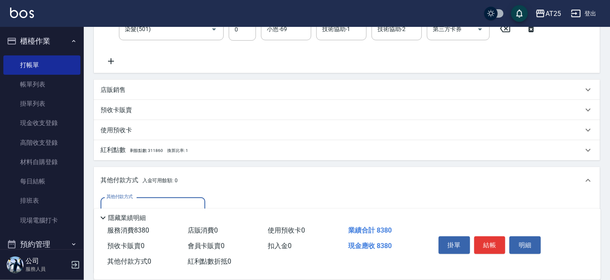
scroll to position [0, 0]
click at [143, 202] on input "其他付款方式" at bounding box center [152, 208] width 97 height 15
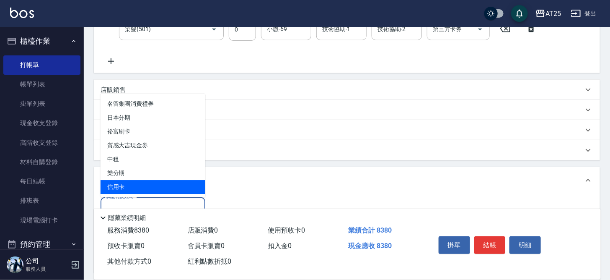
click at [141, 189] on span "信用卡" at bounding box center [153, 187] width 105 height 14
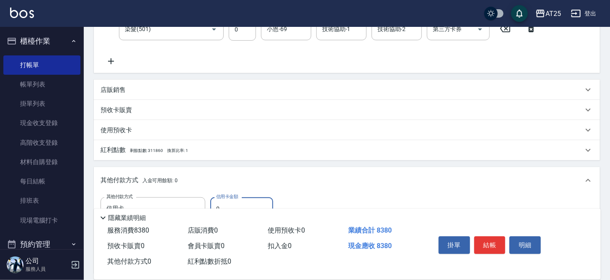
scroll to position [265, 0]
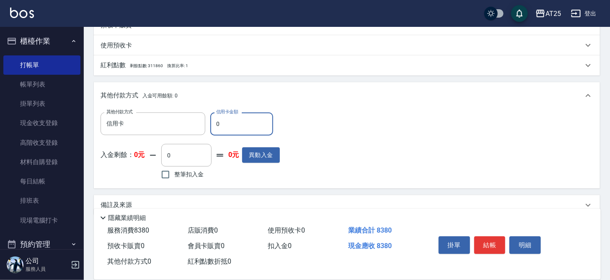
click at [223, 122] on input "0" at bounding box center [241, 123] width 63 height 23
click at [492, 238] on button "結帳" at bounding box center [489, 245] width 31 height 18
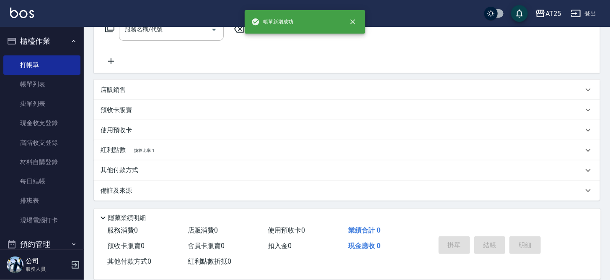
scroll to position [0, 0]
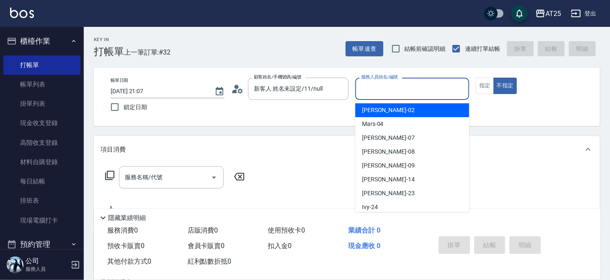
click at [380, 86] on input "服務人員姓名/編號" at bounding box center [412, 88] width 106 height 15
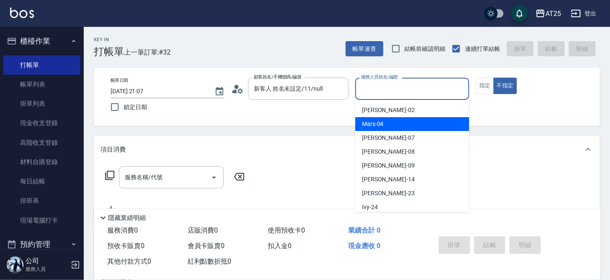
click at [384, 129] on div "Mars -04" at bounding box center [412, 124] width 114 height 14
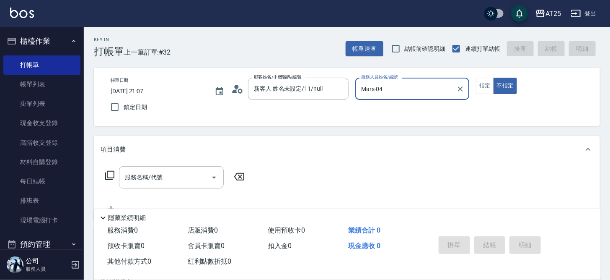
click at [494, 78] on button "不指定" at bounding box center [505, 86] width 23 height 16
click at [487, 85] on button "指定" at bounding box center [485, 86] width 18 height 16
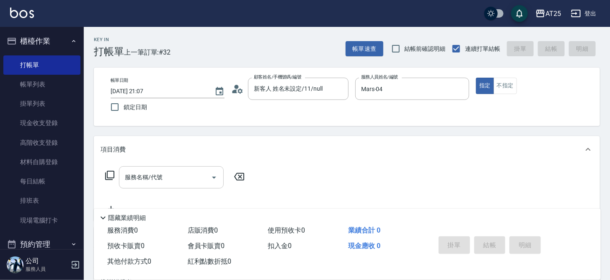
click at [136, 178] on div "服務名稱/代號 服務名稱/代號" at bounding box center [171, 177] width 105 height 22
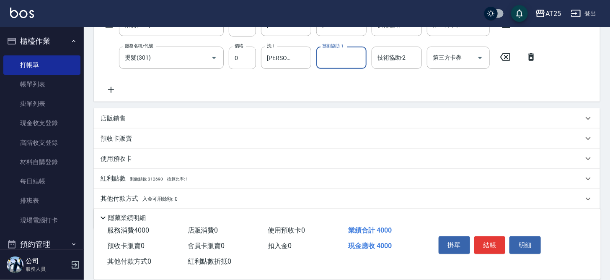
scroll to position [158, 0]
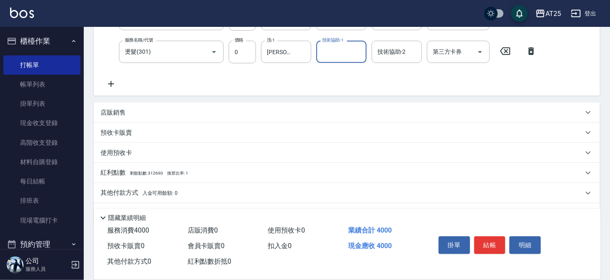
click at [238, 190] on div "其他付款方式 入金可用餘額: 0" at bounding box center [342, 192] width 483 height 9
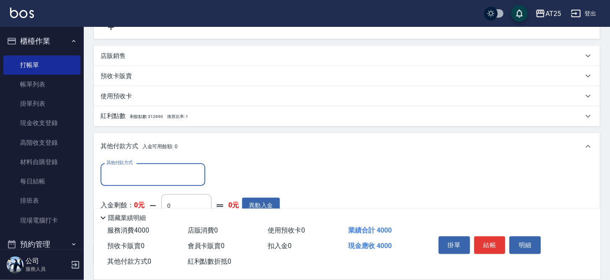
scroll to position [232, 0]
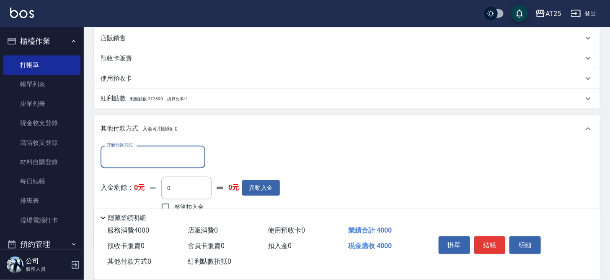
click at [163, 152] on input "其他付款方式" at bounding box center [152, 156] width 97 height 15
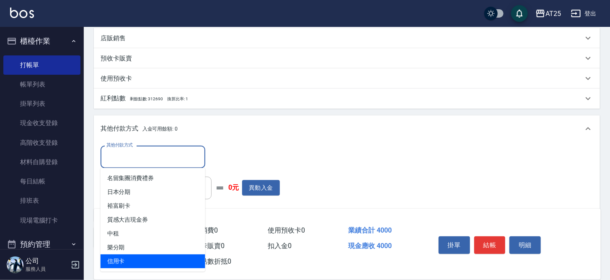
drag, startPoint x: 135, startPoint y: 259, endPoint x: 138, endPoint y: 255, distance: 4.5
click at [135, 259] on span "信用卡" at bounding box center [153, 261] width 105 height 14
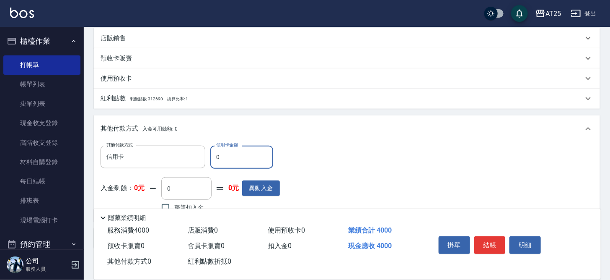
click at [234, 153] on input "0" at bounding box center [241, 156] width 63 height 23
click at [495, 240] on button "結帳" at bounding box center [489, 245] width 31 height 18
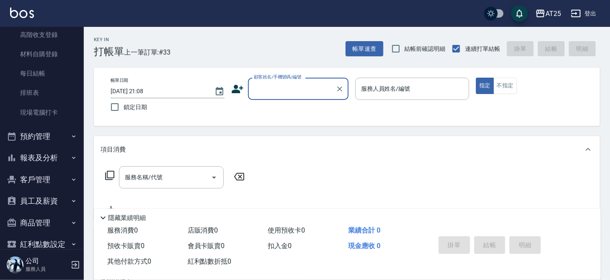
scroll to position [109, 0]
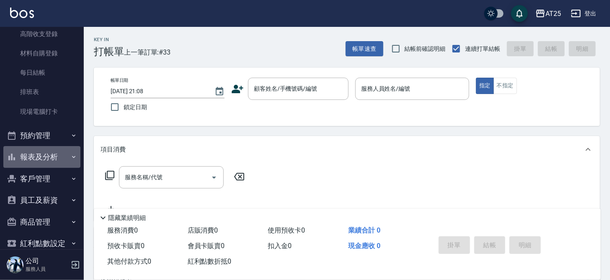
click at [54, 158] on button "報表及分析" at bounding box center [41, 157] width 77 height 22
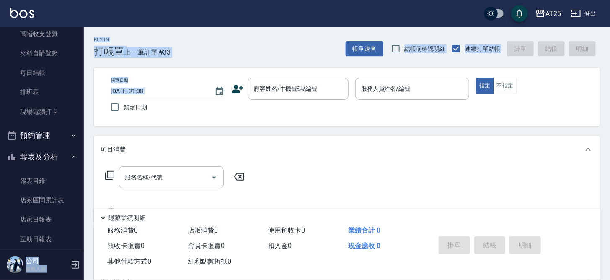
drag, startPoint x: 85, startPoint y: 107, endPoint x: 83, endPoint y: 127, distance: 19.3
click at [84, 127] on div "AT25 登出 櫃檯作業 打帳單 帳單列表 掛單列表 現金收支登錄 高階收支登錄 材料自購登錄 每日結帳 排班表 現場電腦打卡 預約管理 預約管理 單日預約紀…" at bounding box center [305, 213] width 610 height 427
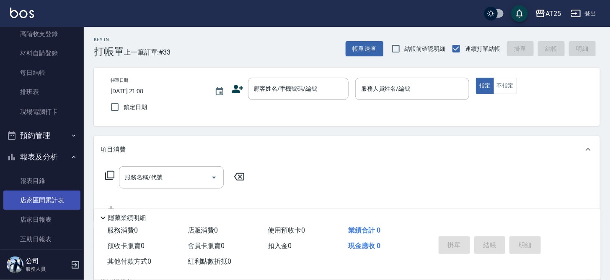
drag, startPoint x: 63, startPoint y: 181, endPoint x: 58, endPoint y: 208, distance: 26.9
click at [58, 124] on ul "報表目錄 店家區間累計表 店家日報表 互助日報表 互助月報表 互助點數明細 全店業績分析表 營業統計分析表 設計師業績表 設計師日報表 設計師業績分析表 設計…" at bounding box center [41, 33] width 77 height 181
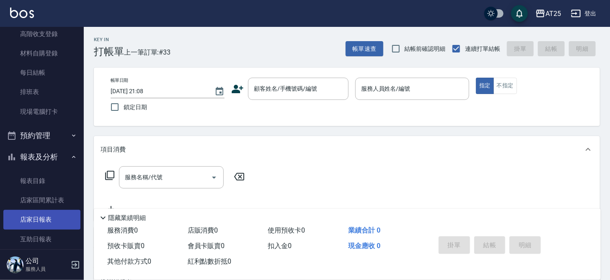
click at [53, 213] on link "店家日報表" at bounding box center [41, 219] width 77 height 19
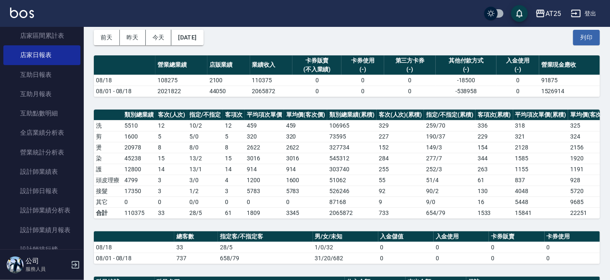
scroll to position [290, 0]
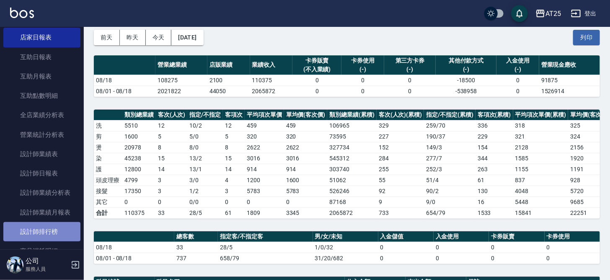
click at [56, 225] on link "設計師排行榜" at bounding box center [41, 231] width 77 height 19
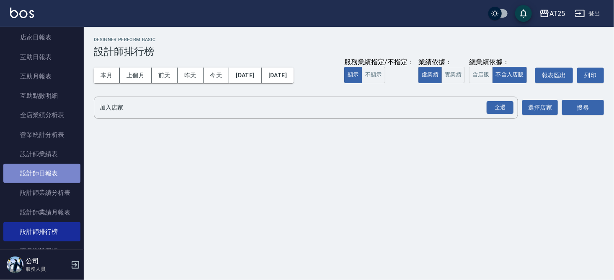
click at [47, 175] on link "設計師日報表" at bounding box center [41, 172] width 77 height 19
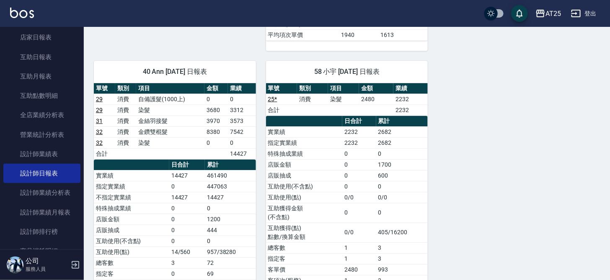
scroll to position [1048, 0]
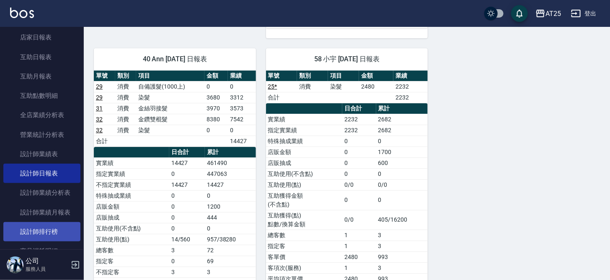
click at [58, 233] on link "設計師排行榜" at bounding box center [41, 231] width 77 height 19
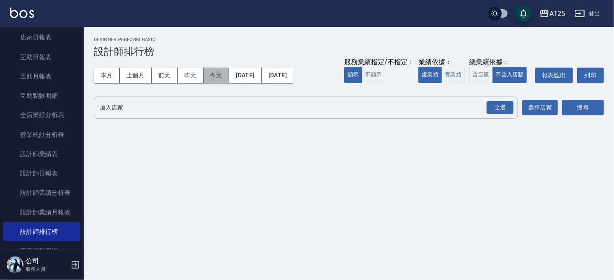
click at [223, 70] on button "今天" at bounding box center [217, 75] width 26 height 16
click at [453, 76] on button "實業績" at bounding box center [453, 75] width 23 height 16
click at [499, 107] on div "全選" at bounding box center [500, 107] width 27 height 13
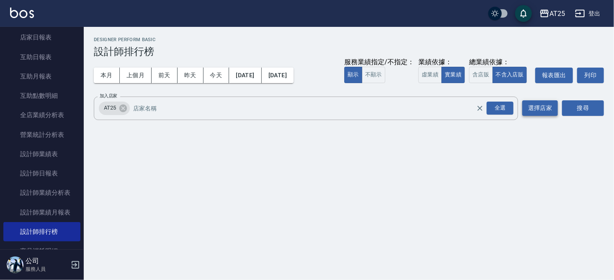
click at [532, 109] on button "選擇店家" at bounding box center [541, 108] width 36 height 16
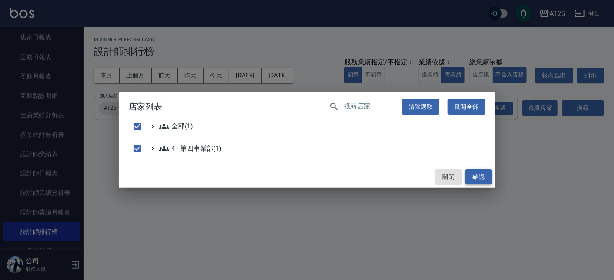
drag, startPoint x: 479, startPoint y: 172, endPoint x: 487, endPoint y: 166, distance: 10.4
click at [479, 172] on button "確認" at bounding box center [479, 177] width 27 height 16
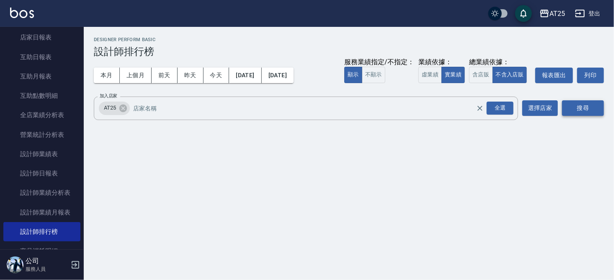
click at [580, 111] on button "搜尋" at bounding box center [583, 108] width 42 height 16
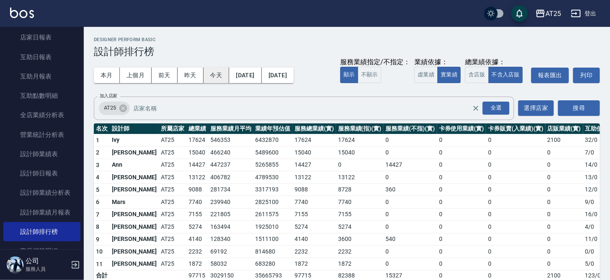
click at [215, 75] on button "今天" at bounding box center [217, 75] width 26 height 16
click at [212, 70] on button "今天" at bounding box center [217, 75] width 26 height 16
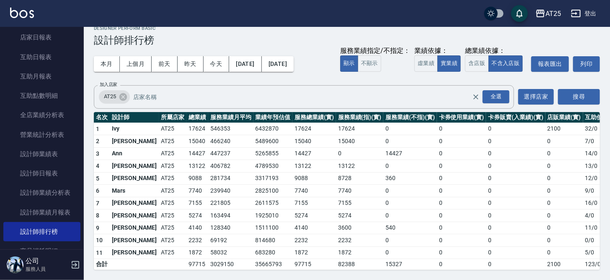
scroll to position [16, 0]
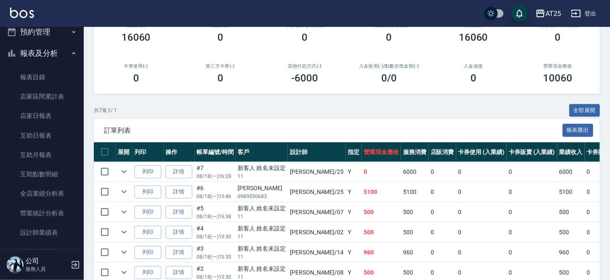
scroll to position [349, 0]
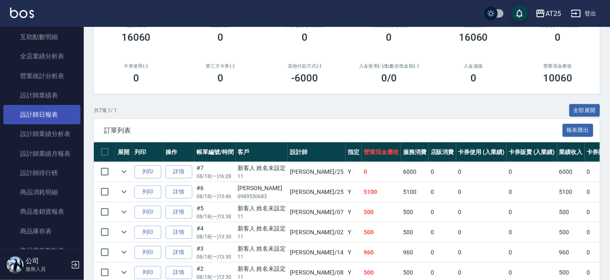
click at [56, 111] on link "設計師日報表" at bounding box center [41, 114] width 77 height 19
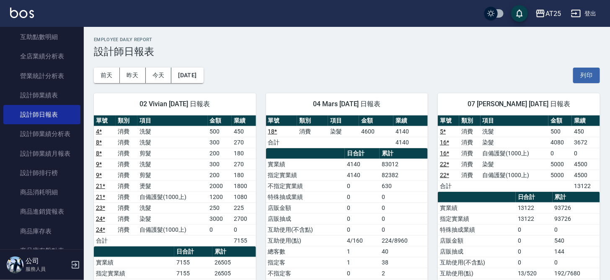
click at [247, 54] on h3 "設計師日報表" at bounding box center [347, 52] width 506 height 12
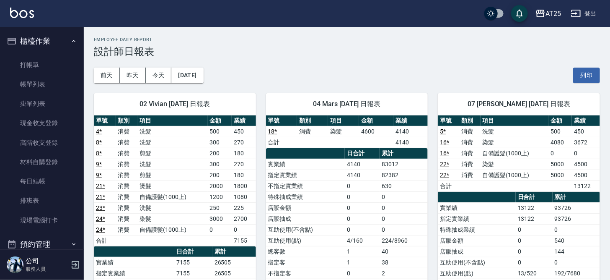
click at [51, 86] on link "帳單列表" at bounding box center [41, 84] width 77 height 19
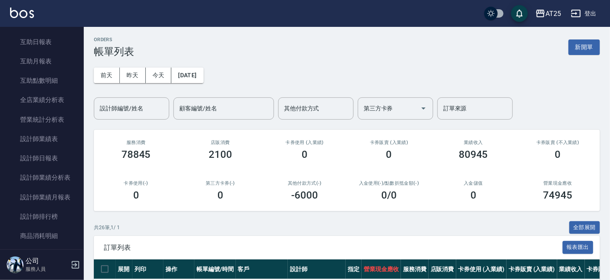
scroll to position [326, 0]
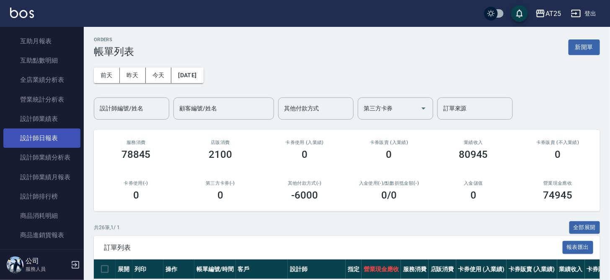
click at [62, 135] on link "設計師日報表" at bounding box center [41, 137] width 77 height 19
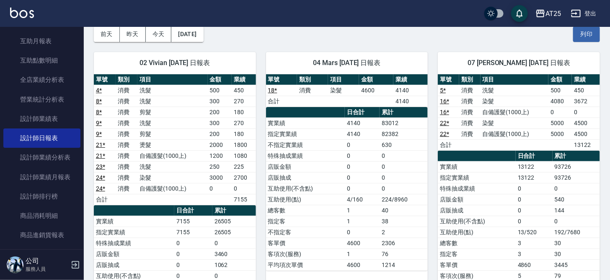
scroll to position [54, 0]
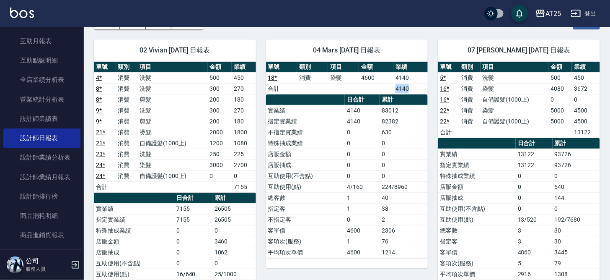
drag, startPoint x: 395, startPoint y: 87, endPoint x: 413, endPoint y: 87, distance: 18.4
click at [413, 87] on td "4140" at bounding box center [411, 88] width 34 height 11
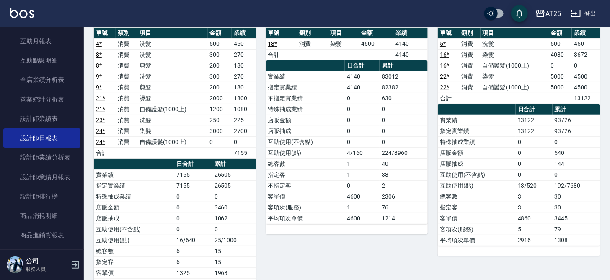
scroll to position [75, 0]
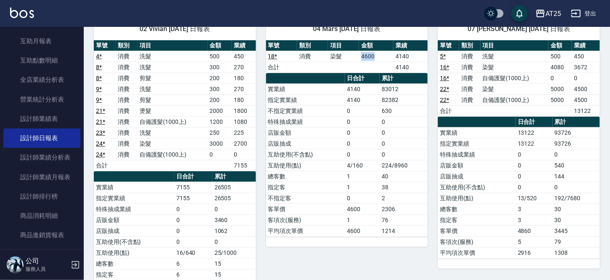
drag, startPoint x: 363, startPoint y: 55, endPoint x: 381, endPoint y: 56, distance: 17.6
click at [381, 56] on td "4600" at bounding box center [376, 56] width 34 height 11
click at [378, 57] on td "4600" at bounding box center [376, 56] width 34 height 11
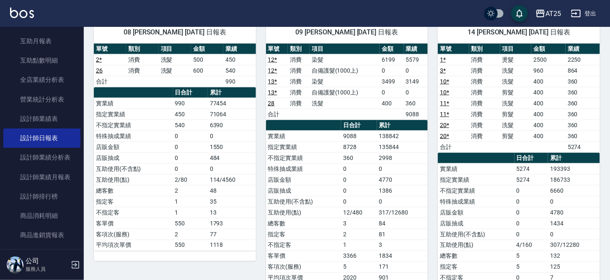
scroll to position [384, 0]
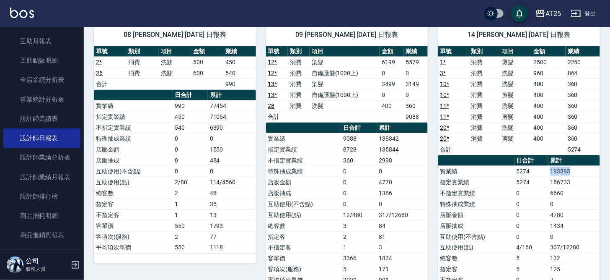
drag, startPoint x: 550, startPoint y: 165, endPoint x: 580, endPoint y: 167, distance: 29.8
click at [580, 168] on td "193393" at bounding box center [574, 171] width 52 height 11
click at [580, 167] on td "193393" at bounding box center [574, 171] width 52 height 11
drag, startPoint x: 567, startPoint y: 144, endPoint x: 593, endPoint y: 148, distance: 27.1
click at [593, 148] on td "5274" at bounding box center [583, 149] width 34 height 11
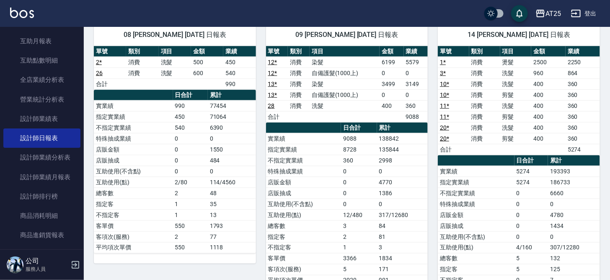
click at [597, 127] on td "360" at bounding box center [583, 127] width 34 height 11
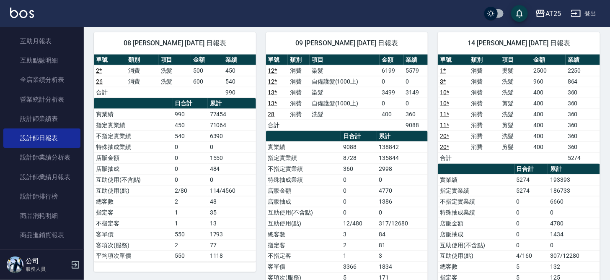
scroll to position [0, 0]
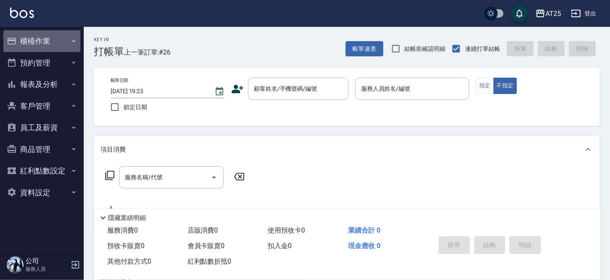
click at [63, 45] on button "櫃檯作業" at bounding box center [41, 41] width 77 height 22
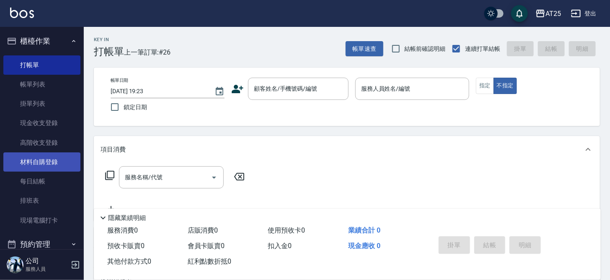
click at [51, 163] on link "材料自購登錄" at bounding box center [41, 161] width 77 height 19
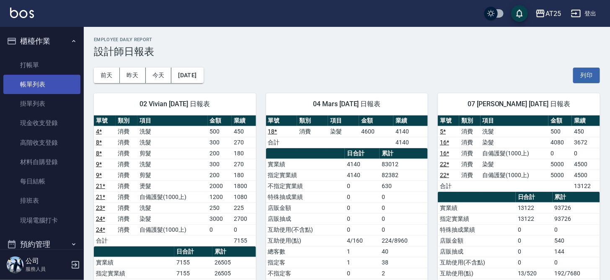
click at [54, 85] on link "帳單列表" at bounding box center [41, 84] width 77 height 19
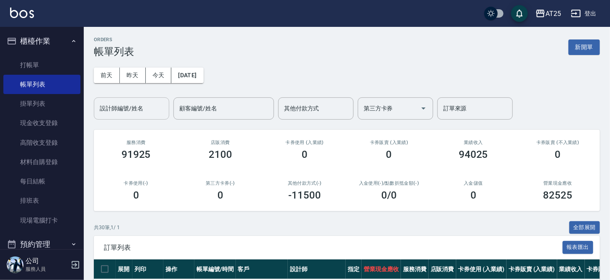
click at [154, 112] on input "設計師編號/姓名" at bounding box center [132, 108] width 68 height 15
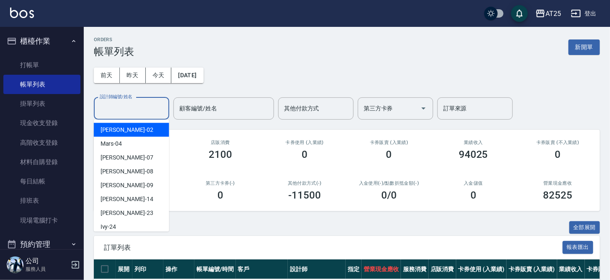
type input "4"
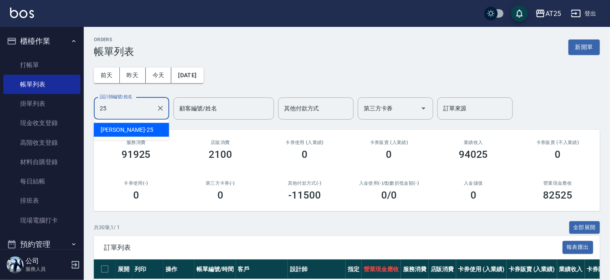
type input "[PERSON_NAME]-25"
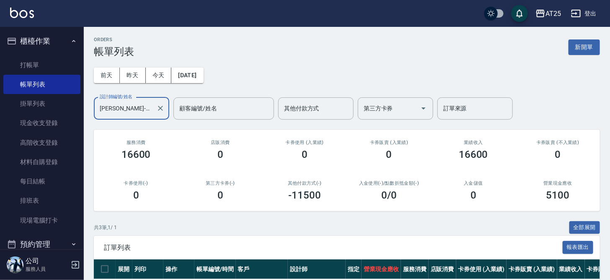
click at [158, 108] on icon "Clear" at bounding box center [160, 108] width 8 height 8
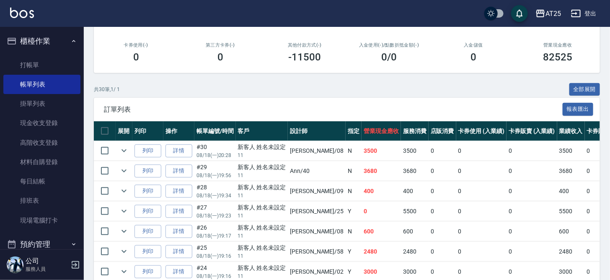
scroll to position [146, 0]
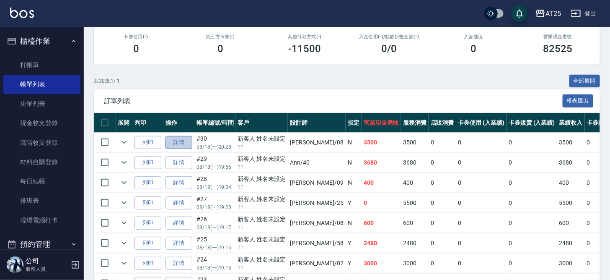
click at [177, 142] on link "詳情" at bounding box center [179, 142] width 27 height 13
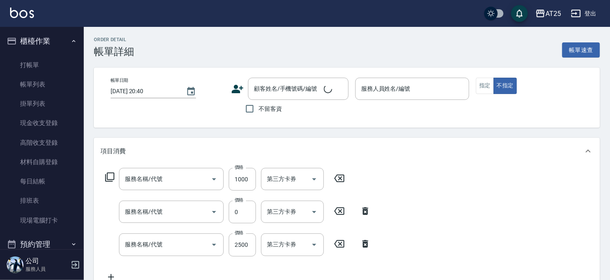
type input "[DATE] 20:28"
type input "[PERSON_NAME]-08"
type input "350"
type input "自購敷膜(105)"
type input "自備護髮(1000上)(601)"
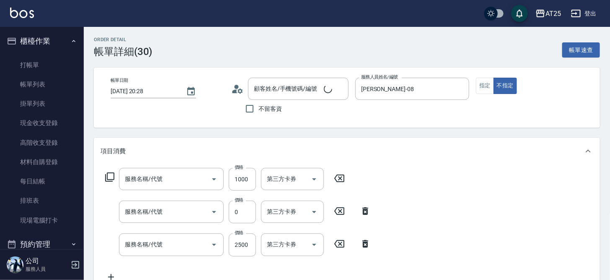
type input "染髮(501)"
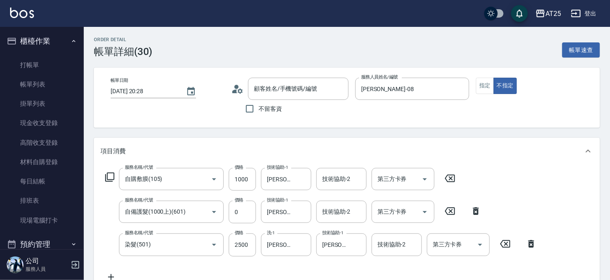
type input "新客人 姓名未設定/11/null"
click at [488, 87] on button "指定" at bounding box center [485, 86] width 18 height 16
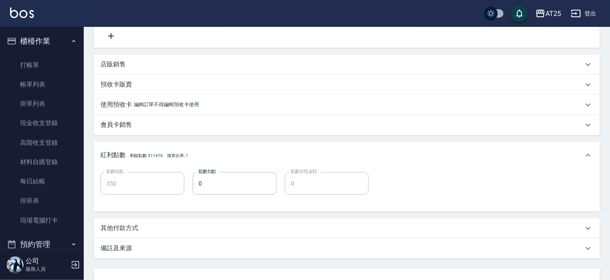
scroll to position [308, 0]
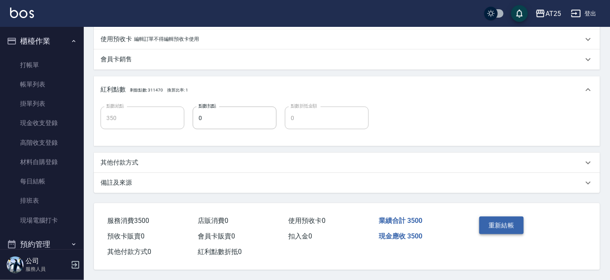
click at [500, 218] on button "重新結帳" at bounding box center [501, 225] width 44 height 18
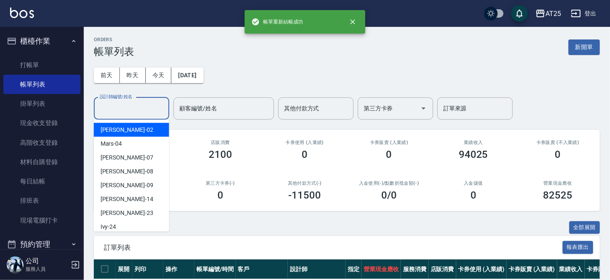
click at [130, 109] on input "設計師編號/姓名" at bounding box center [132, 108] width 68 height 15
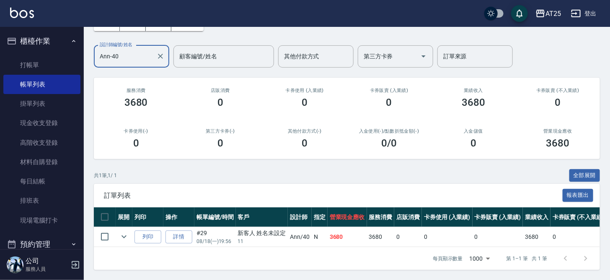
scroll to position [58, 0]
type input "Ann-40"
click at [179, 231] on link "詳情" at bounding box center [179, 236] width 27 height 13
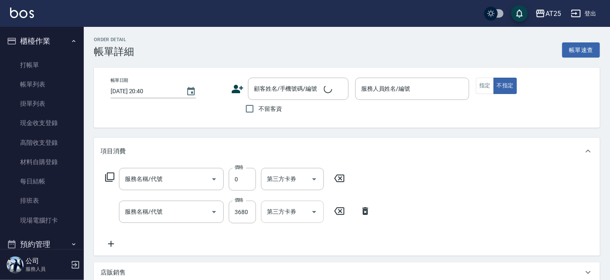
type input "[DATE] 19:56"
type input "Ann-40"
type input "360"
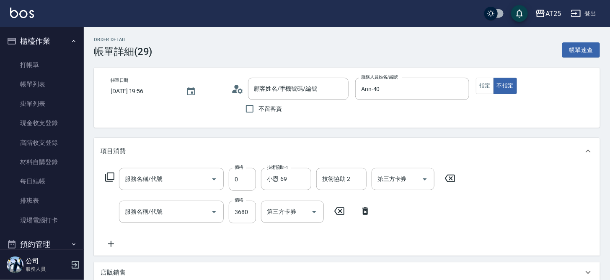
type input "自備護髮(1000上)(601)"
type input "燙髮(301)"
type input "新客人 姓名未設定/11/null"
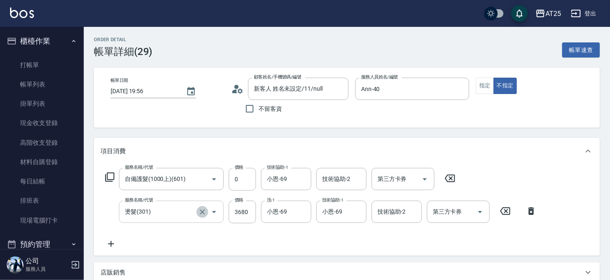
click at [202, 210] on icon "Clear" at bounding box center [202, 211] width 8 height 8
type input "0"
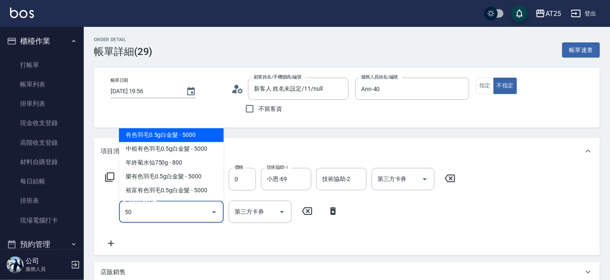
type input "501"
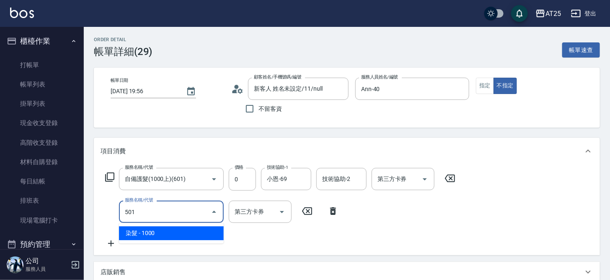
type input "100"
type input "染髮(501)"
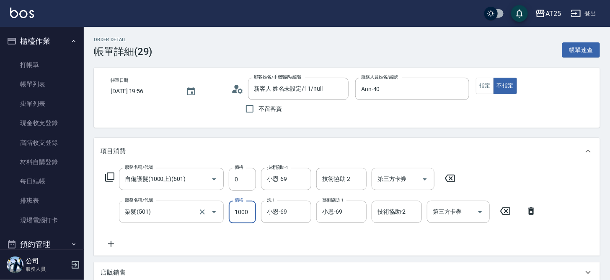
type input "0"
type input "36"
type input "30"
type input "368"
type input "360"
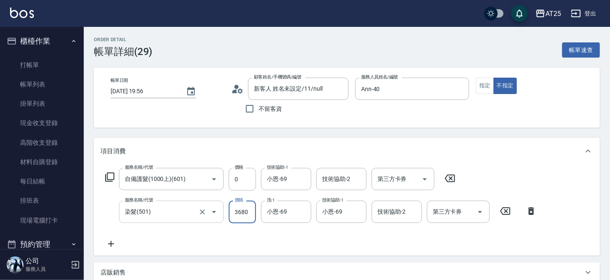
type input "3680"
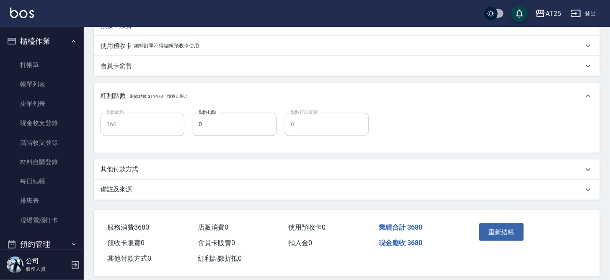
scroll to position [275, 0]
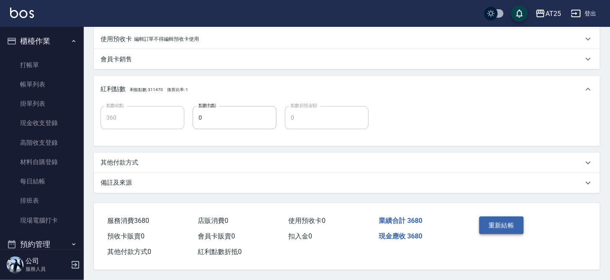
click at [513, 226] on button "重新結帳" at bounding box center [501, 225] width 44 height 18
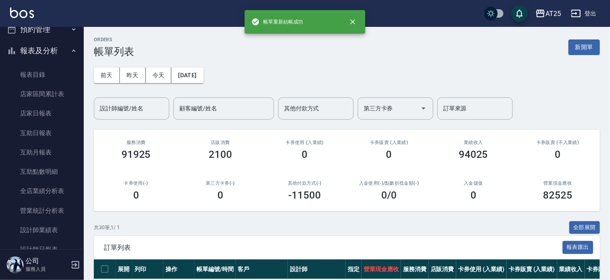
scroll to position [233, 0]
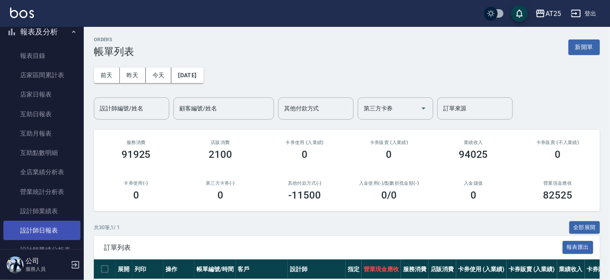
click at [60, 227] on link "設計師日報表" at bounding box center [41, 229] width 77 height 19
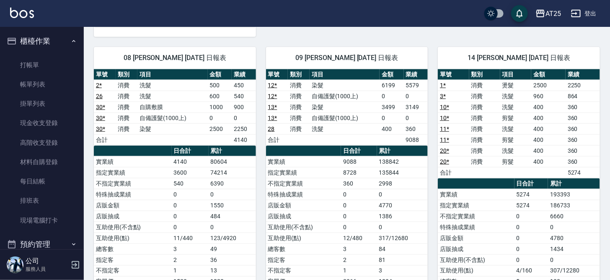
drag, startPoint x: 610, startPoint y: 108, endPoint x: 614, endPoint y: 94, distance: 14.3
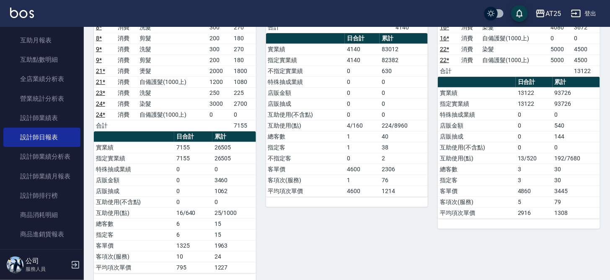
scroll to position [331, 0]
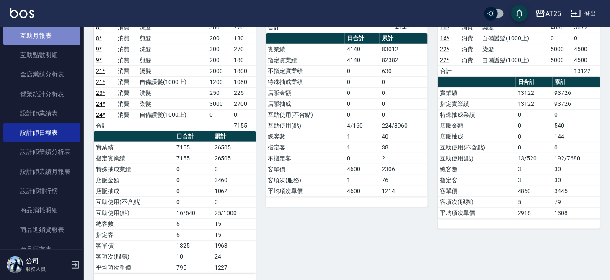
click at [54, 38] on link "互助月報表" at bounding box center [41, 35] width 77 height 19
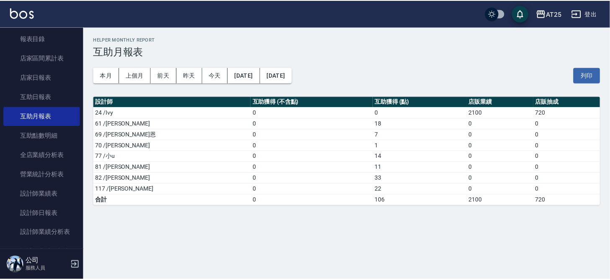
scroll to position [247, 0]
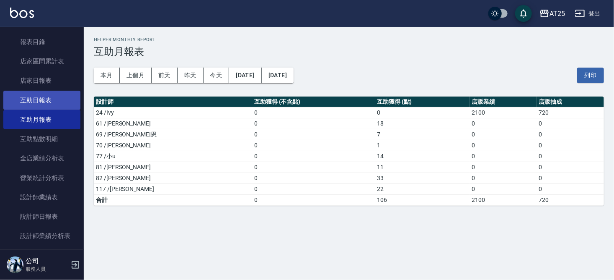
click at [61, 103] on link "互助日報表" at bounding box center [41, 100] width 77 height 19
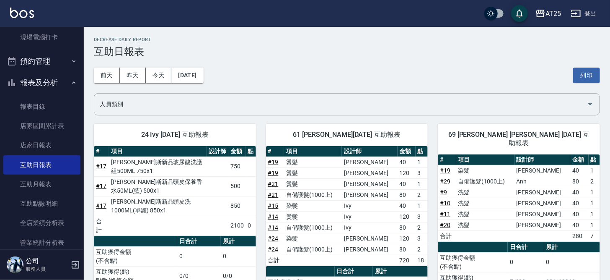
scroll to position [192, 0]
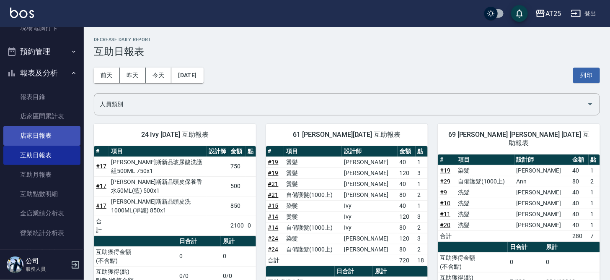
click at [58, 136] on link "店家日報表" at bounding box center [41, 135] width 77 height 19
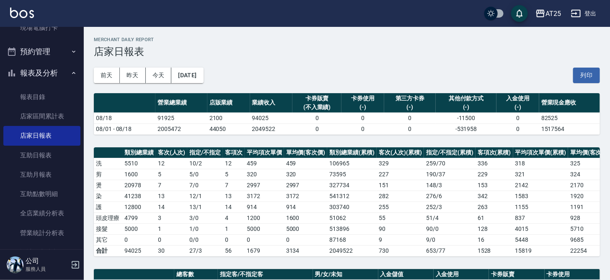
click at [262, 63] on div "前天 昨天 今天 2025/08/18 列印" at bounding box center [347, 75] width 506 height 36
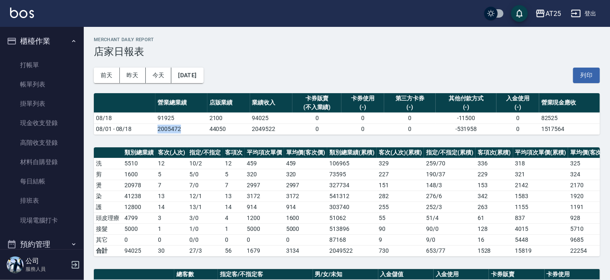
drag, startPoint x: 157, startPoint y: 129, endPoint x: 183, endPoint y: 127, distance: 25.6
click at [183, 127] on td "2005472" at bounding box center [181, 128] width 52 height 11
click at [189, 127] on td "2005472" at bounding box center [181, 128] width 52 height 11
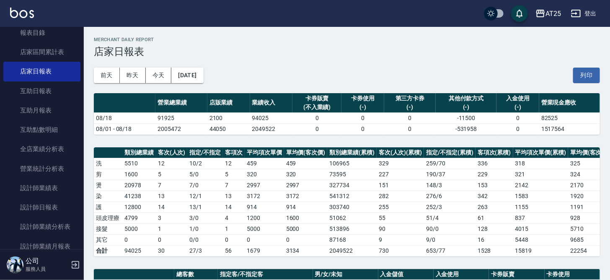
scroll to position [280, 0]
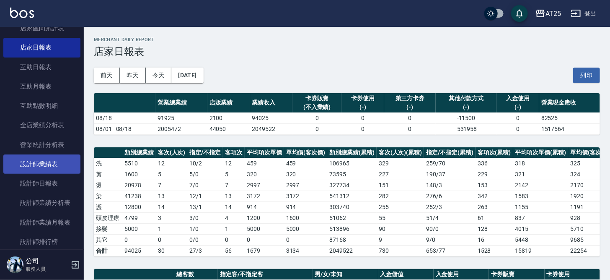
click at [65, 170] on link "設計師業績表" at bounding box center [41, 163] width 77 height 19
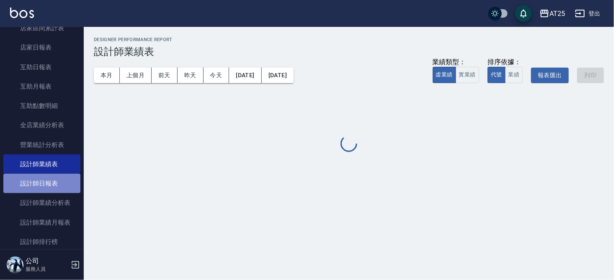
click at [61, 183] on link "設計師日報表" at bounding box center [41, 183] width 77 height 19
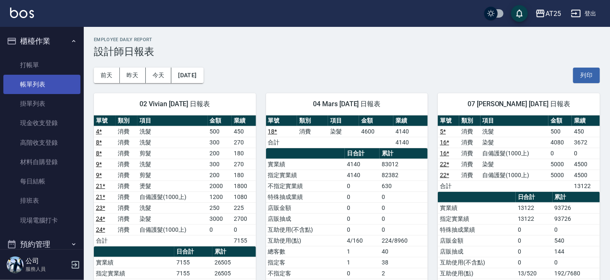
click at [52, 81] on link "帳單列表" at bounding box center [41, 84] width 77 height 19
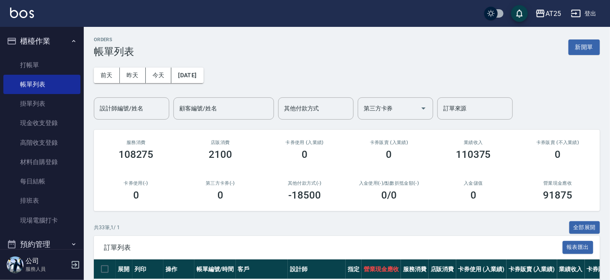
drag, startPoint x: 606, startPoint y: 60, endPoint x: 614, endPoint y: 63, distance: 8.5
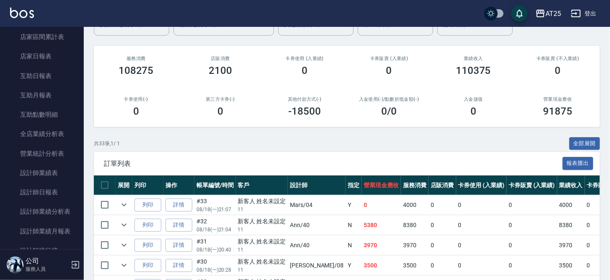
scroll to position [295, 0]
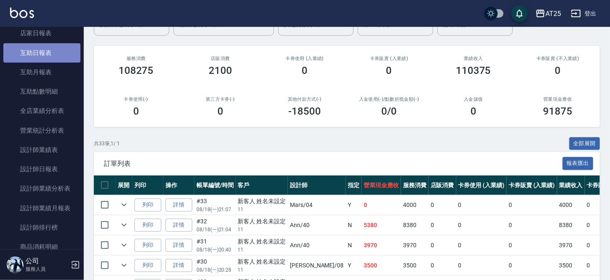
click at [54, 48] on link "互助日報表" at bounding box center [41, 52] width 77 height 19
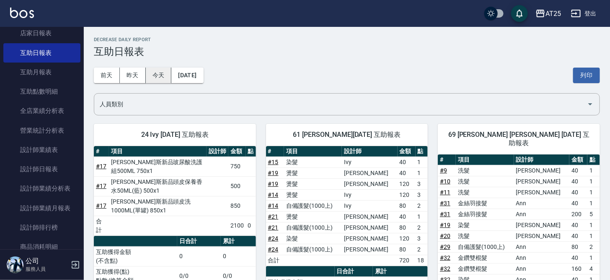
click at [158, 73] on button "今天" at bounding box center [159, 75] width 26 height 16
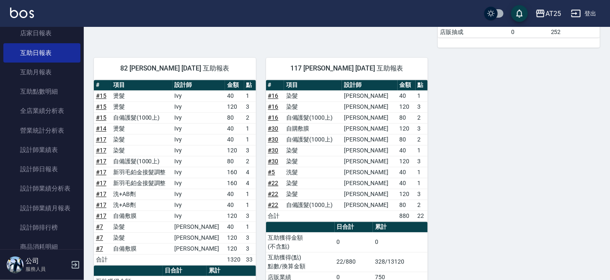
scroll to position [585, 0]
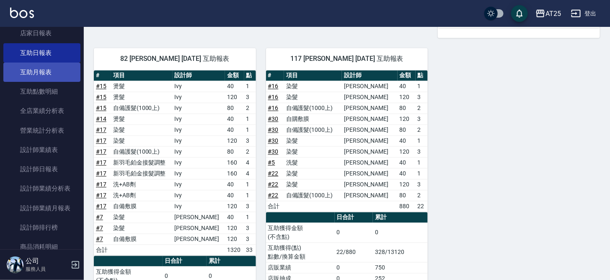
click at [44, 70] on link "互助月報表" at bounding box center [41, 71] width 77 height 19
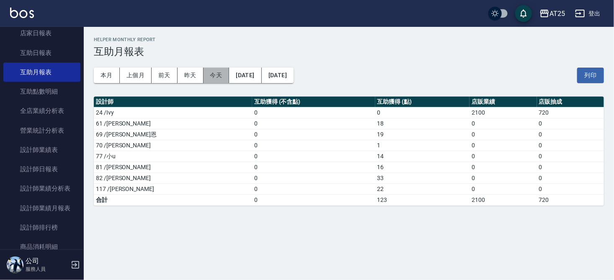
click at [221, 74] on button "今天" at bounding box center [217, 75] width 26 height 16
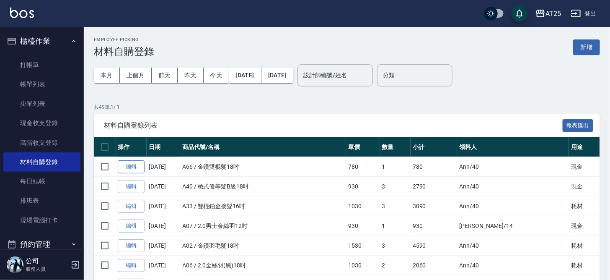
click at [133, 165] on link "編輯" at bounding box center [131, 166] width 27 height 13
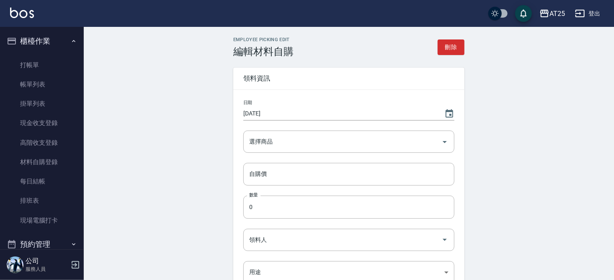
type input "2025/08/17"
type input "金鑽雙棍髮18吋"
type input "780"
type input "1"
type input "Ann"
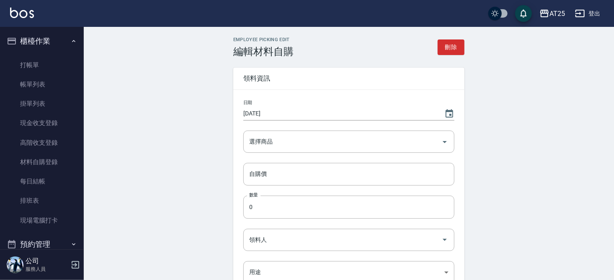
type input "現金"
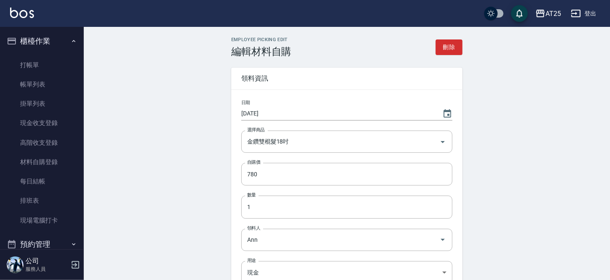
drag, startPoint x: 609, startPoint y: 73, endPoint x: 611, endPoint y: 84, distance: 12.0
click at [610, 84] on html "AT25 登出 櫃檯作業 打帳單 帳單列表 掛單列表 現金收支登錄 高階收支登錄 材料自購登錄 每日結帳 排班表 現場電腦打卡 預約管理 預約管理 單日預約紀…" at bounding box center [305, 207] width 610 height 414
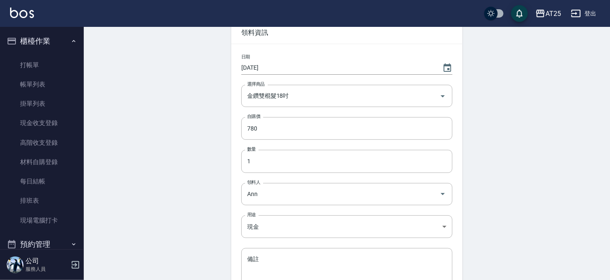
scroll to position [46, 0]
click at [288, 164] on input "1" at bounding box center [346, 160] width 211 height 23
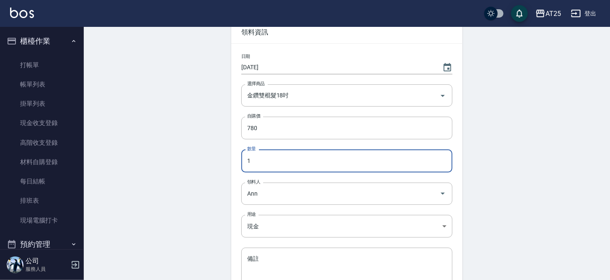
click at [288, 164] on input "1" at bounding box center [346, 160] width 211 height 23
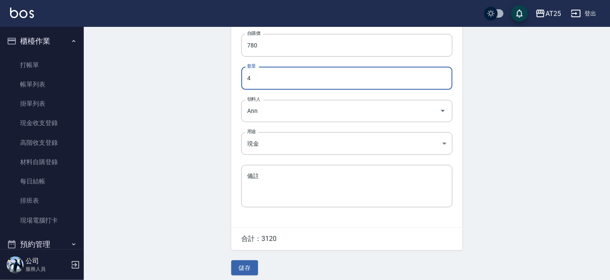
scroll to position [135, 0]
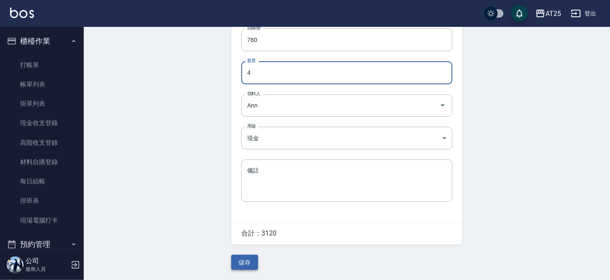
type input "4"
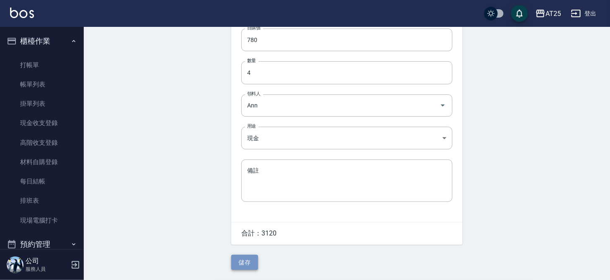
click at [243, 263] on button "儲存" at bounding box center [244, 262] width 27 height 16
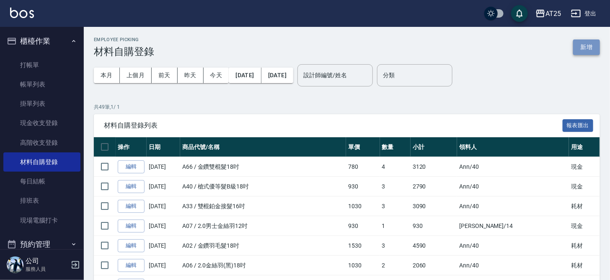
click at [584, 46] on button "新增" at bounding box center [586, 47] width 27 height 16
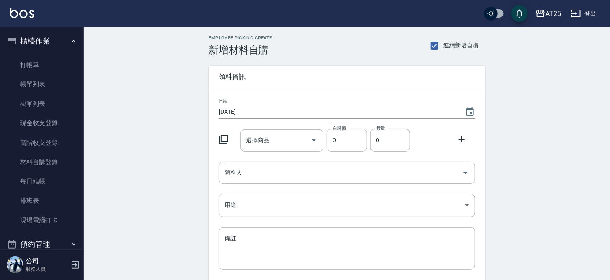
click at [222, 137] on icon at bounding box center [223, 139] width 9 height 9
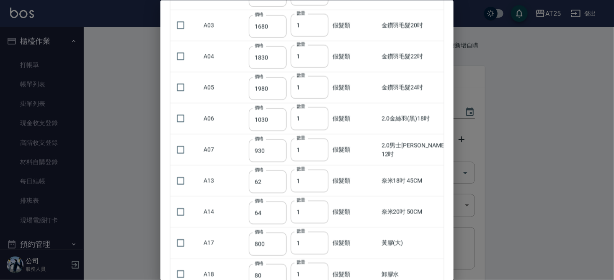
scroll to position [57, 0]
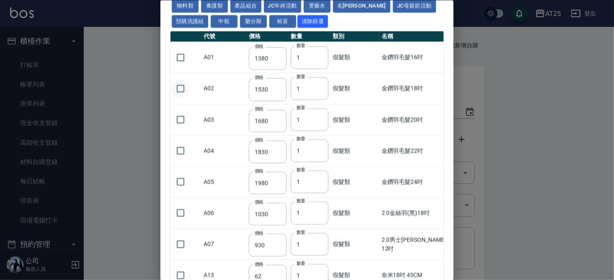
click at [179, 86] on input "checkbox" at bounding box center [181, 88] width 18 height 18
checkbox input "true"
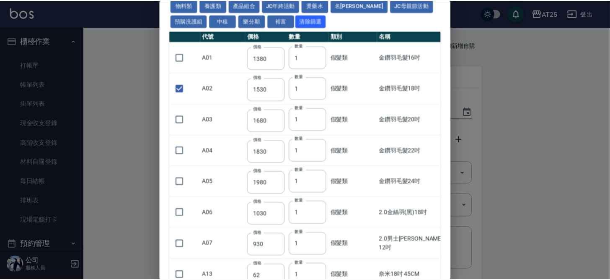
scroll to position [0, 0]
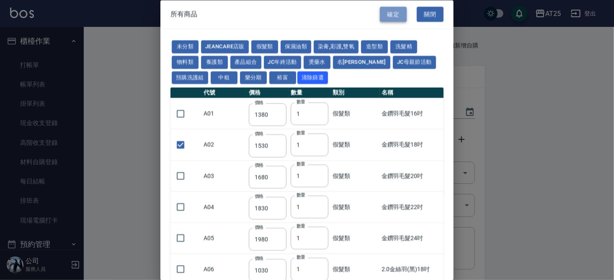
click at [395, 11] on button "確定" at bounding box center [393, 15] width 27 height 16
type input "金鑽羽毛髮18吋"
type input "1530"
type input "1"
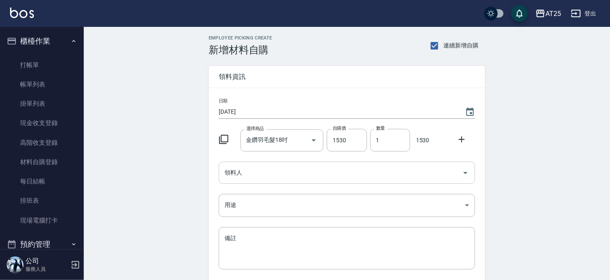
drag, startPoint x: 313, startPoint y: 174, endPoint x: 322, endPoint y: 168, distance: 10.0
click at [314, 174] on input "領料人" at bounding box center [341, 172] width 236 height 15
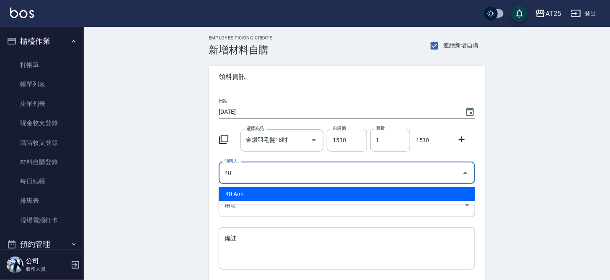
type input "40 Ann"
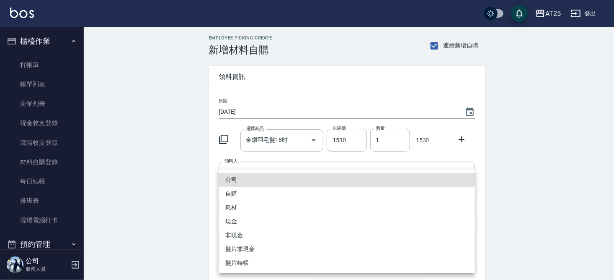
click at [286, 222] on li "現金" at bounding box center [347, 221] width 256 height 14
type input "現金"
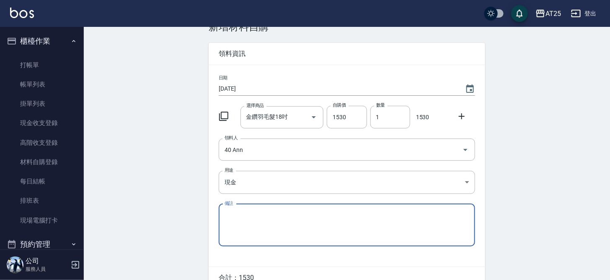
scroll to position [66, 0]
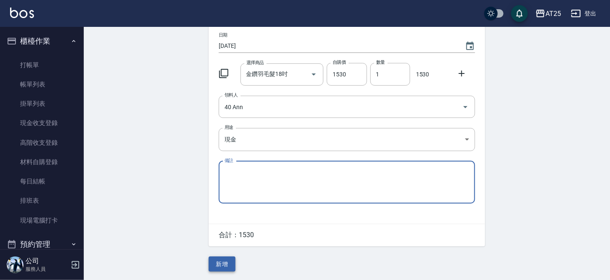
click at [228, 263] on button "新增" at bounding box center [222, 264] width 27 height 16
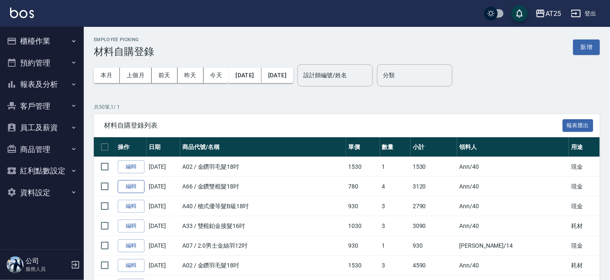
click at [130, 186] on link "編輯" at bounding box center [131, 186] width 27 height 13
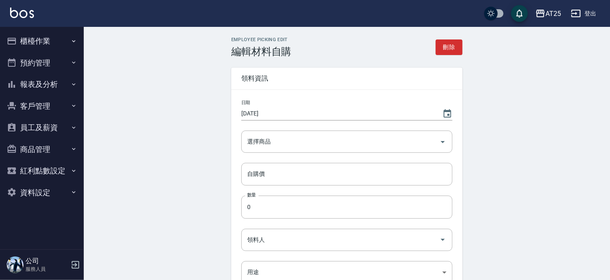
type input "[DATE]"
type input "金鑽雙棍髮18吋"
type input "780"
type input "4"
type input "Ann"
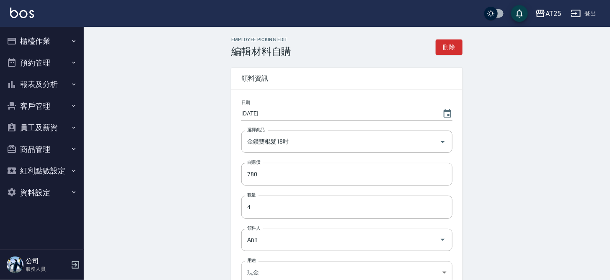
click at [438, 268] on body "AT25 登出 櫃檯作業 打帳單 帳單列表 掛單列表 現金收支登錄 高階收支登錄 材料自購登錄 每日結帳 排班表 現場電腦打卡 預約管理 預約管理 單日預約紀…" at bounding box center [305, 207] width 610 height 414
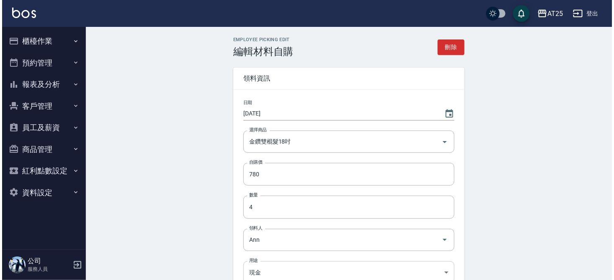
scroll to position [3, 0]
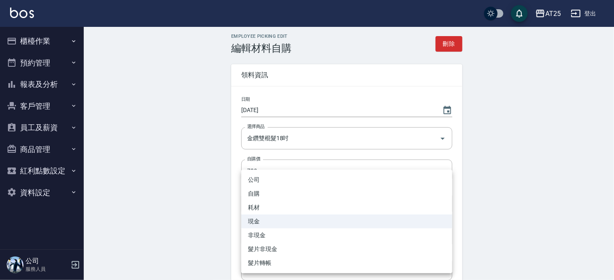
click at [285, 210] on li "耗材" at bounding box center [346, 207] width 211 height 14
type input "耗材"
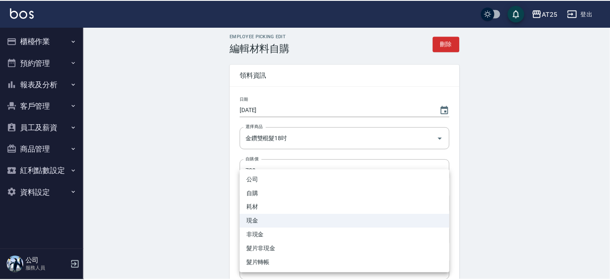
scroll to position [135, 0]
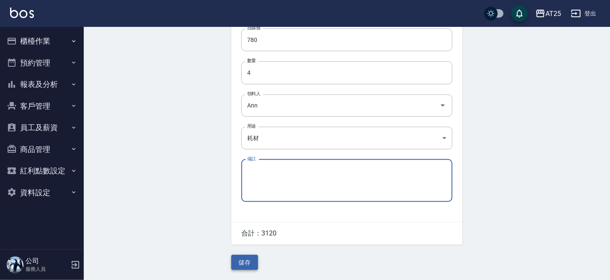
click at [243, 259] on button "儲存" at bounding box center [244, 262] width 27 height 16
